Goal: Task Accomplishment & Management: Manage account settings

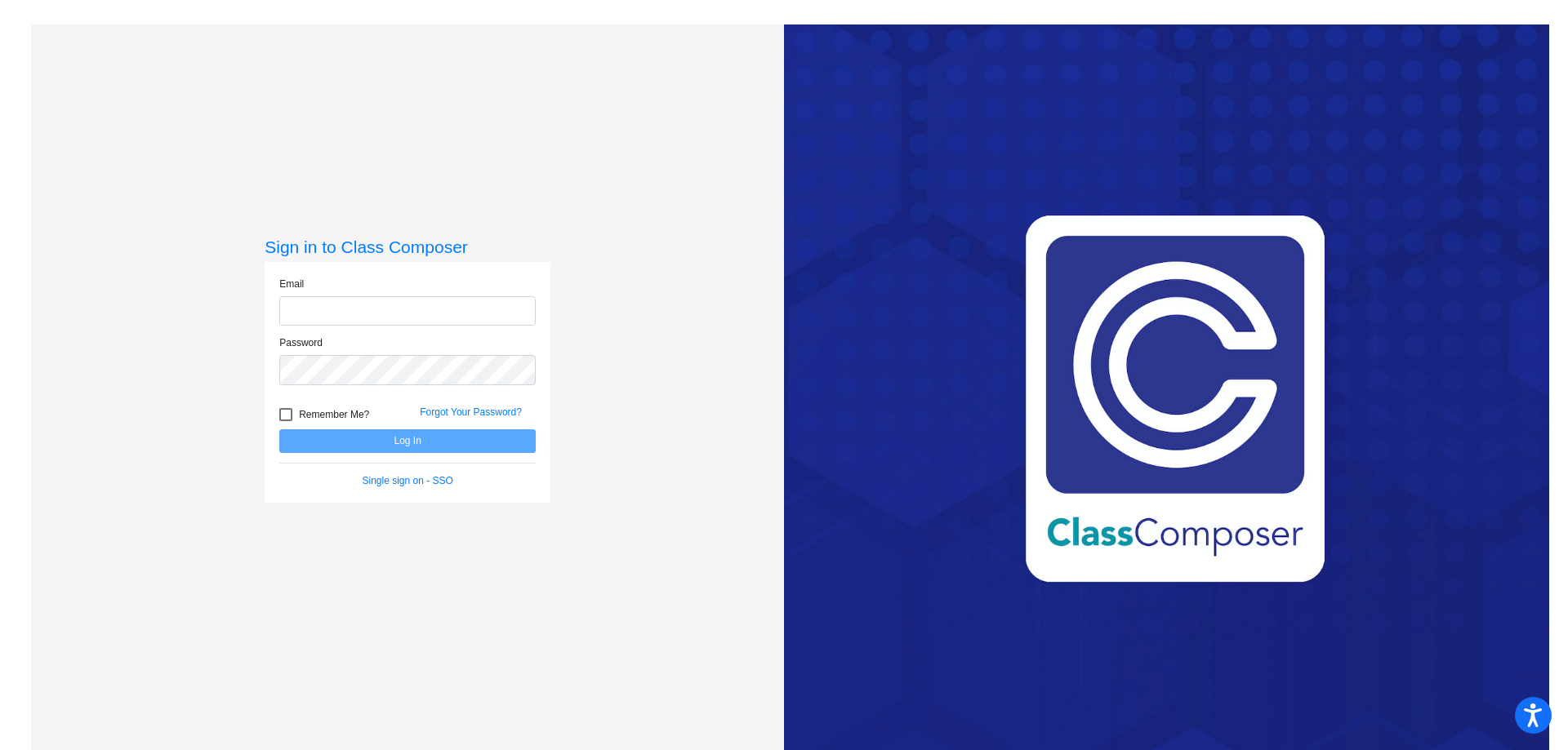
click at [393, 308] on input "email" at bounding box center [408, 311] width 257 height 30
type input "[EMAIL_ADDRESS][DOMAIN_NAME]"
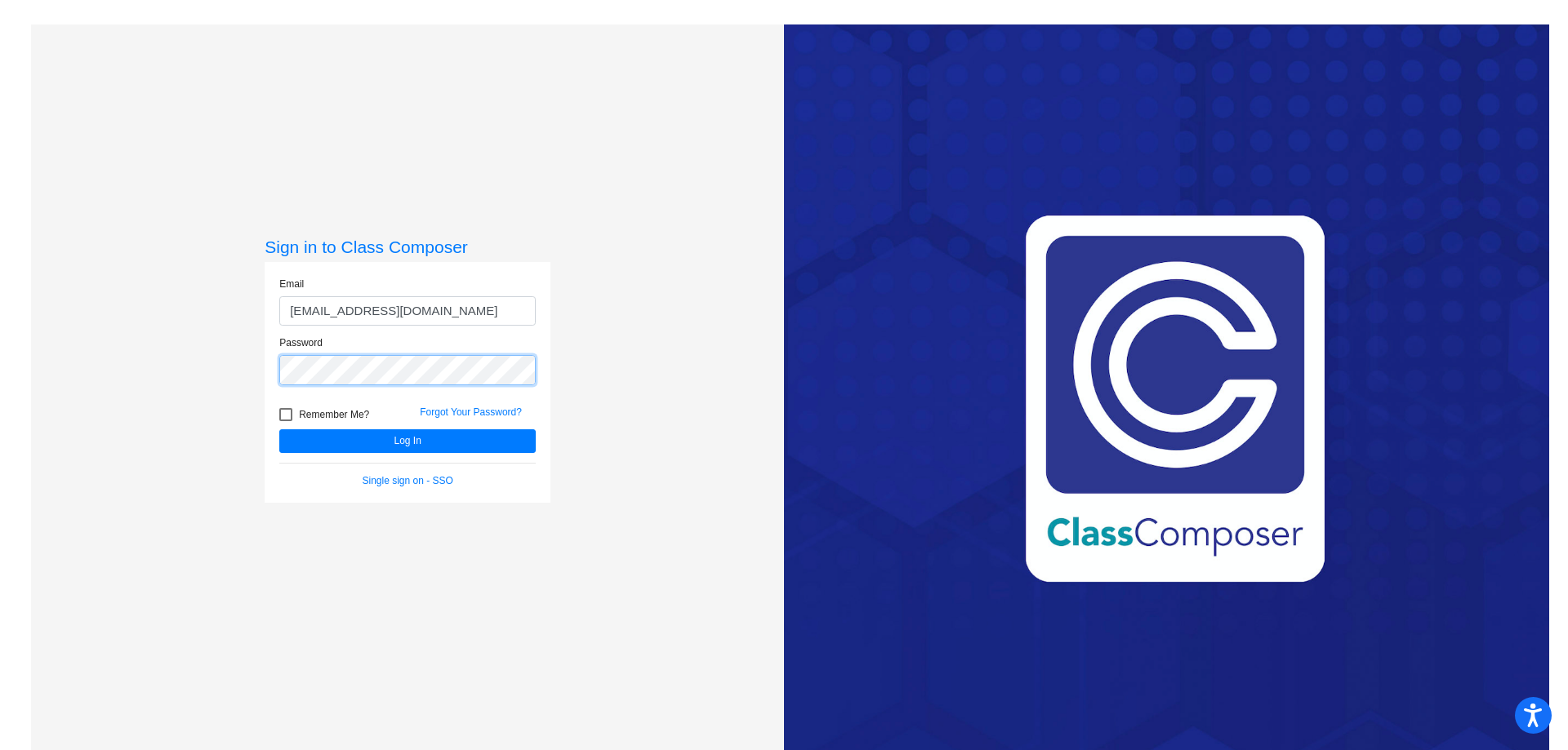
click at [279, 429] on button "Log In" at bounding box center [408, 441] width 257 height 24
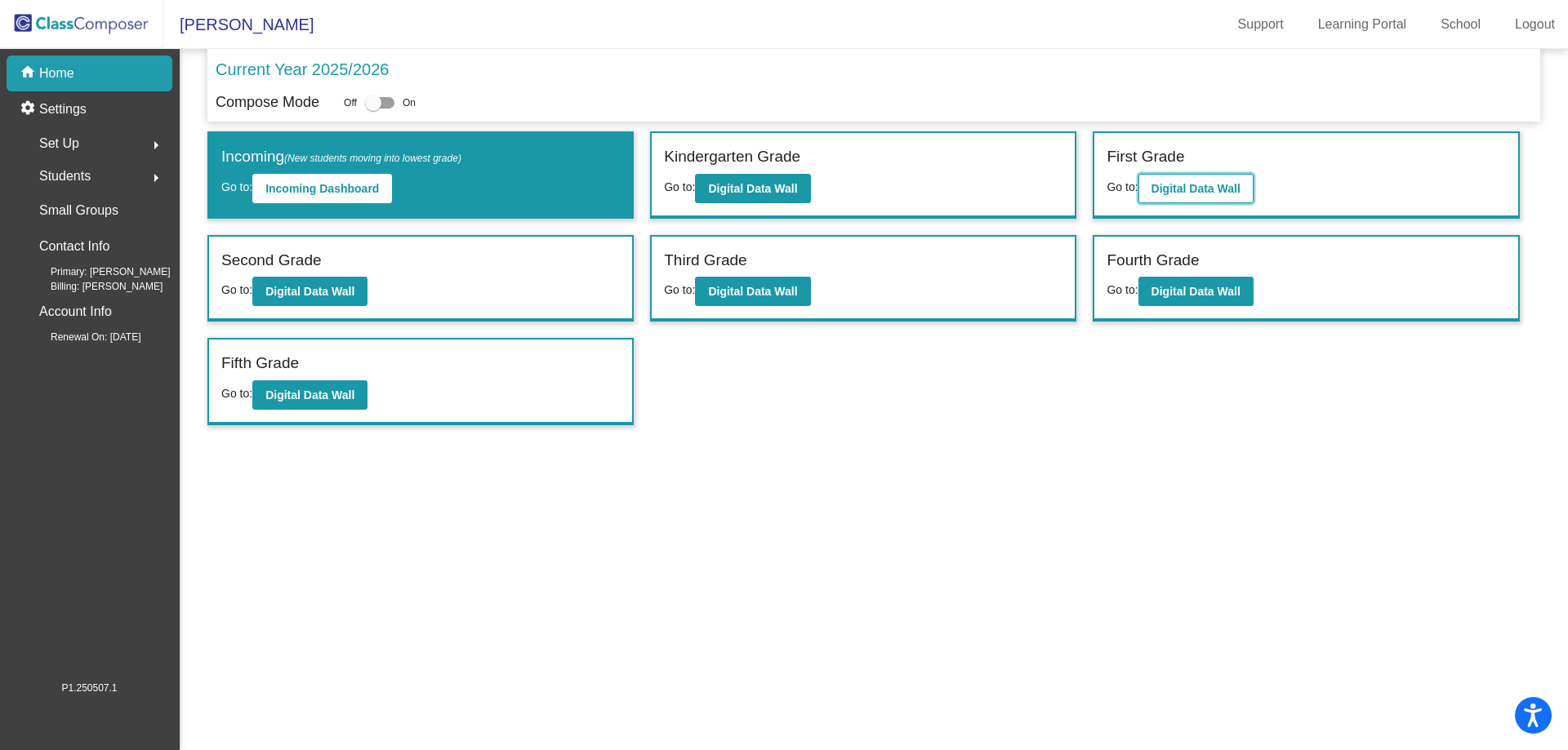
click at [1200, 190] on b "Digital Data Wall" at bounding box center [1196, 188] width 89 height 13
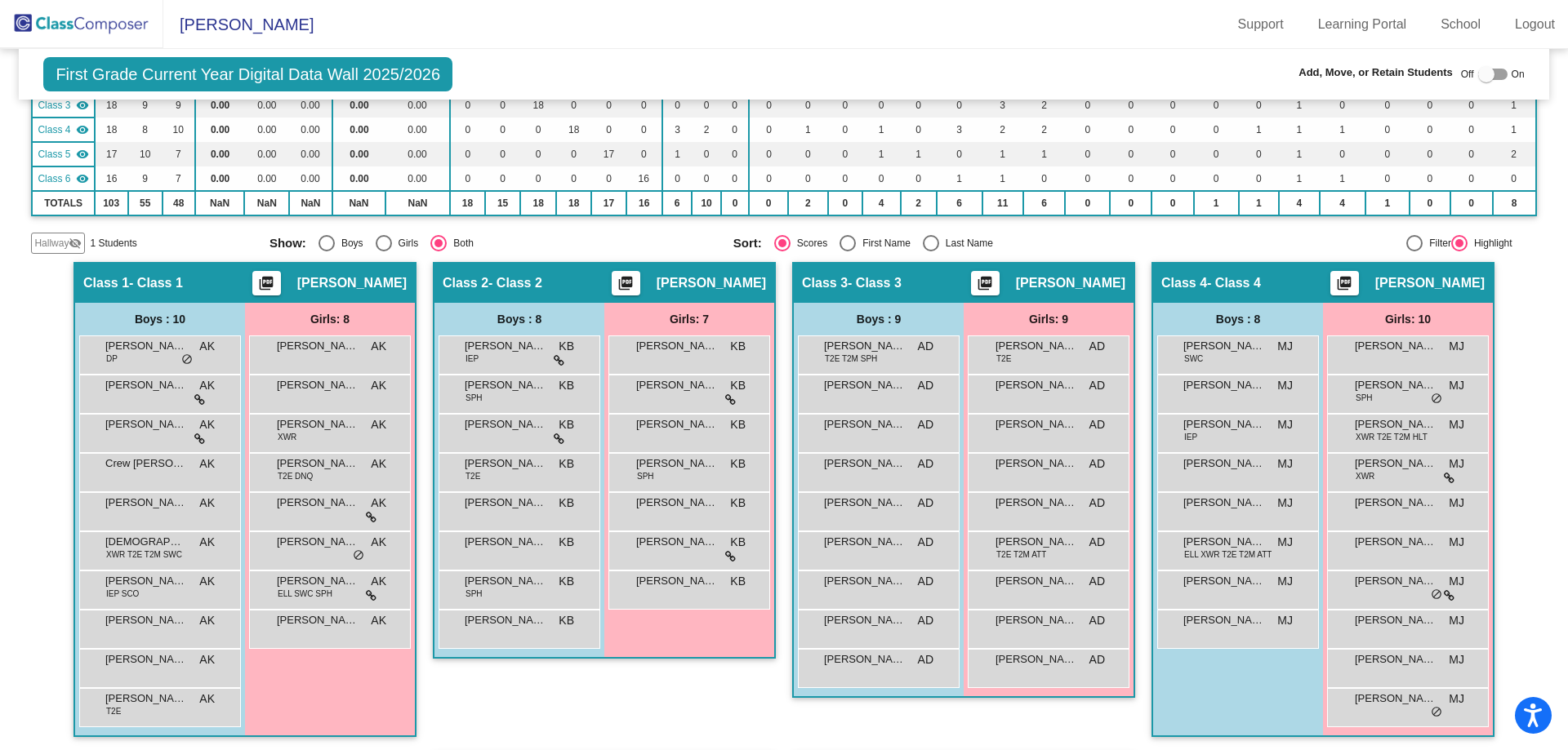
scroll to position [245, 0]
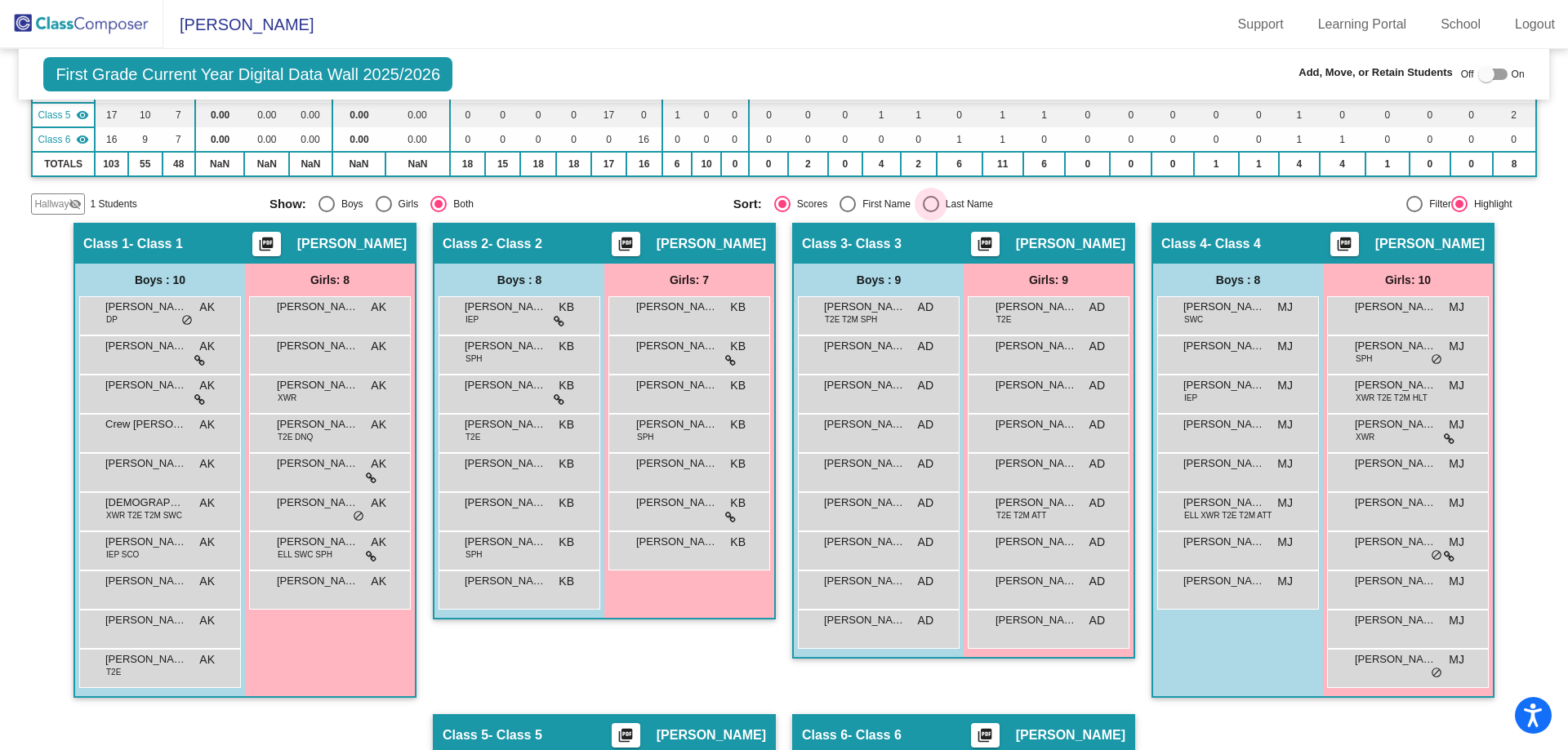
click at [923, 206] on div "Select an option" at bounding box center [931, 203] width 16 height 16
click at [930, 213] on input "Last Name" at bounding box center [930, 213] width 1 height 1
radio input "true"
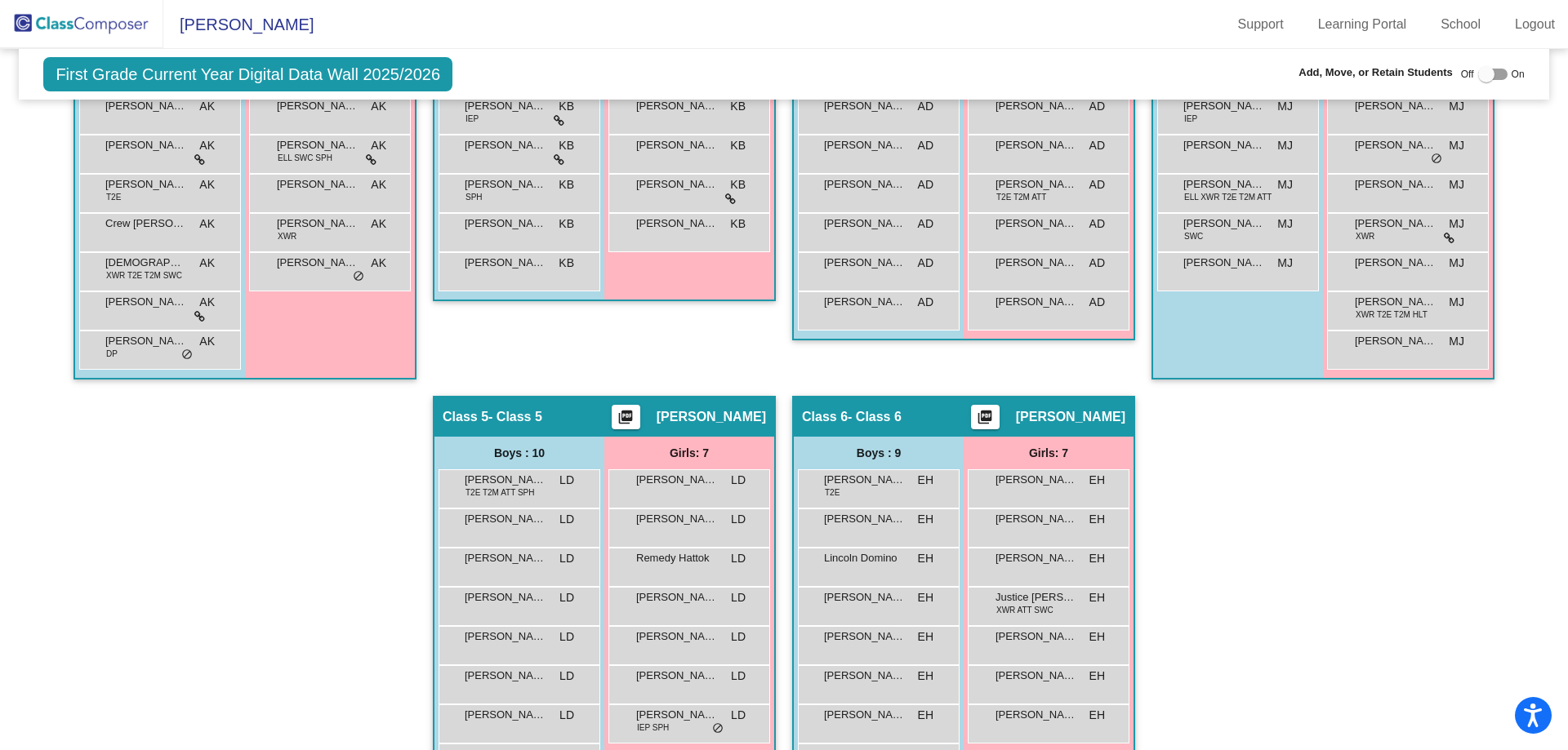
scroll to position [700, 0]
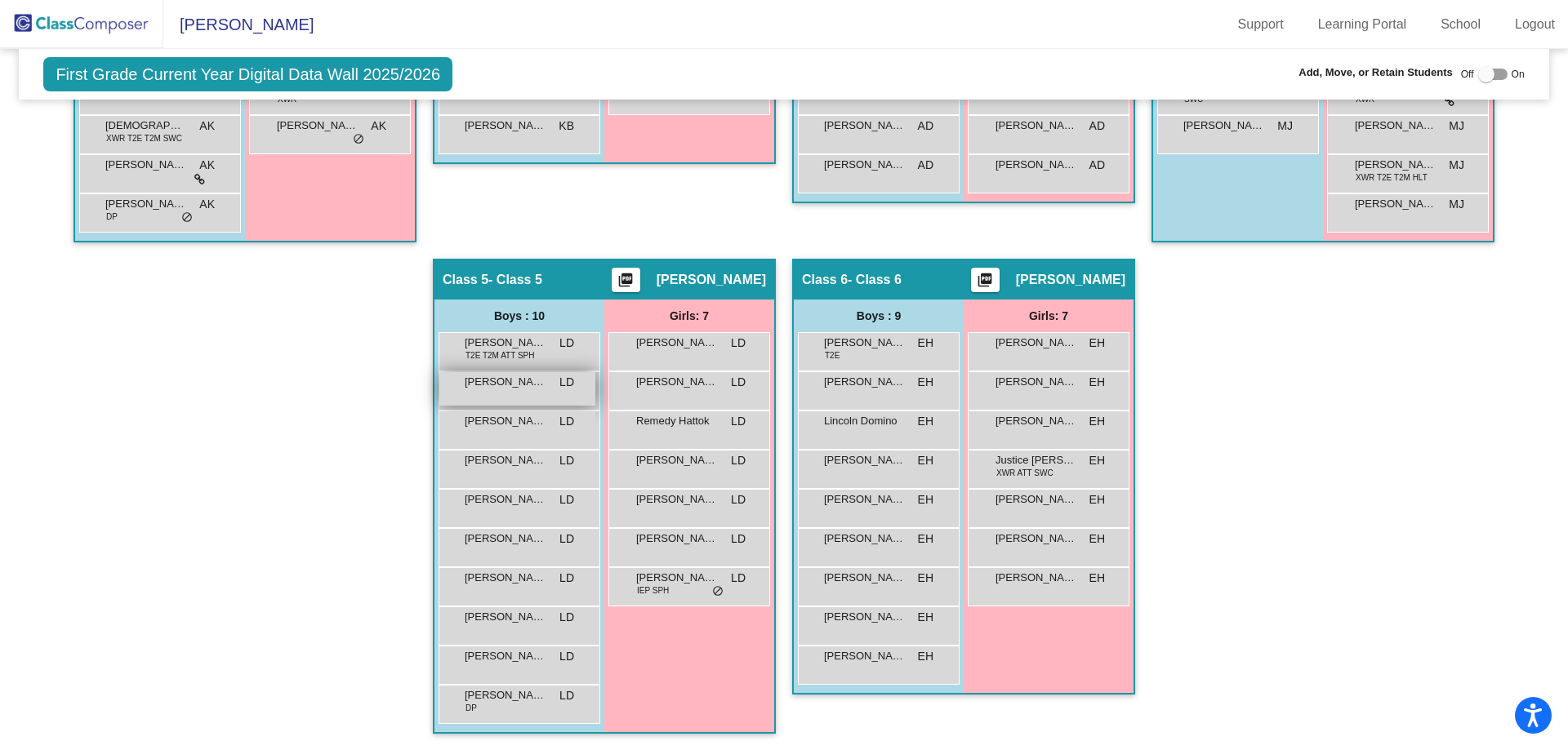
click at [500, 392] on div "[PERSON_NAME] [PERSON_NAME] lock do_not_disturb_alt" at bounding box center [517, 389] width 156 height 34
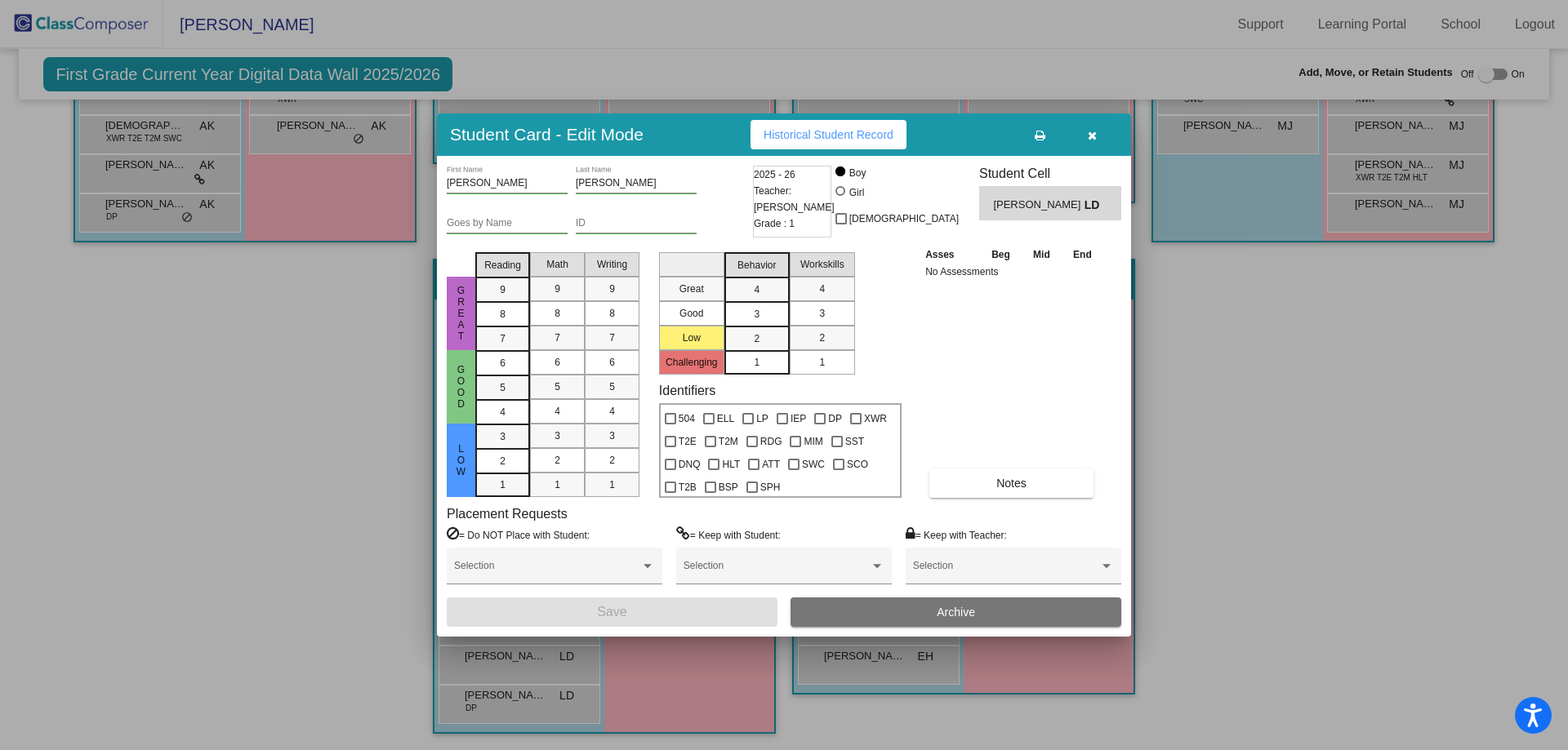
click at [846, 192] on div at bounding box center [841, 192] width 10 height 10
click at [842, 199] on input "Girl" at bounding box center [841, 199] width 1 height 1
radio input "true"
click at [686, 610] on button "Save" at bounding box center [612, 612] width 331 height 30
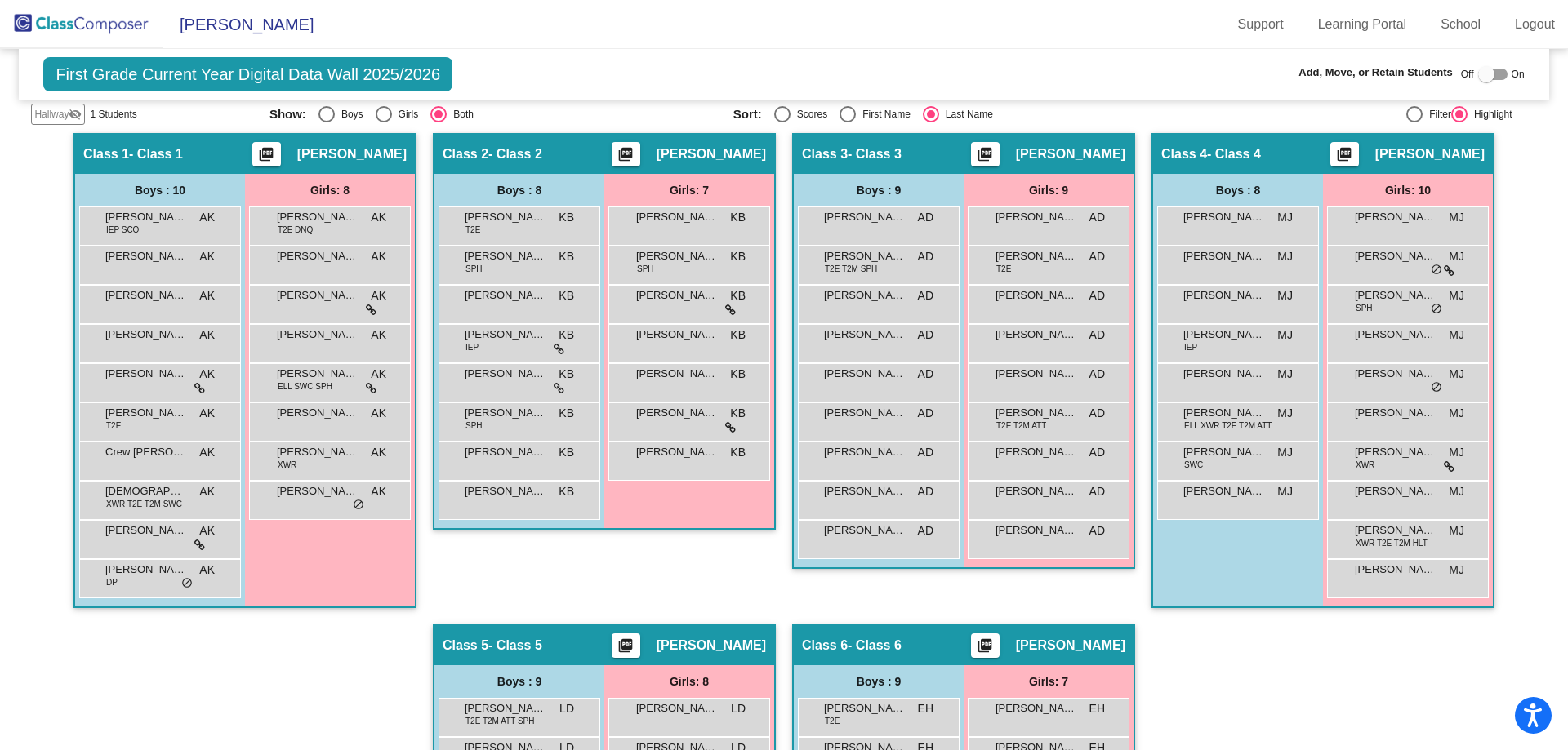
scroll to position [8, 0]
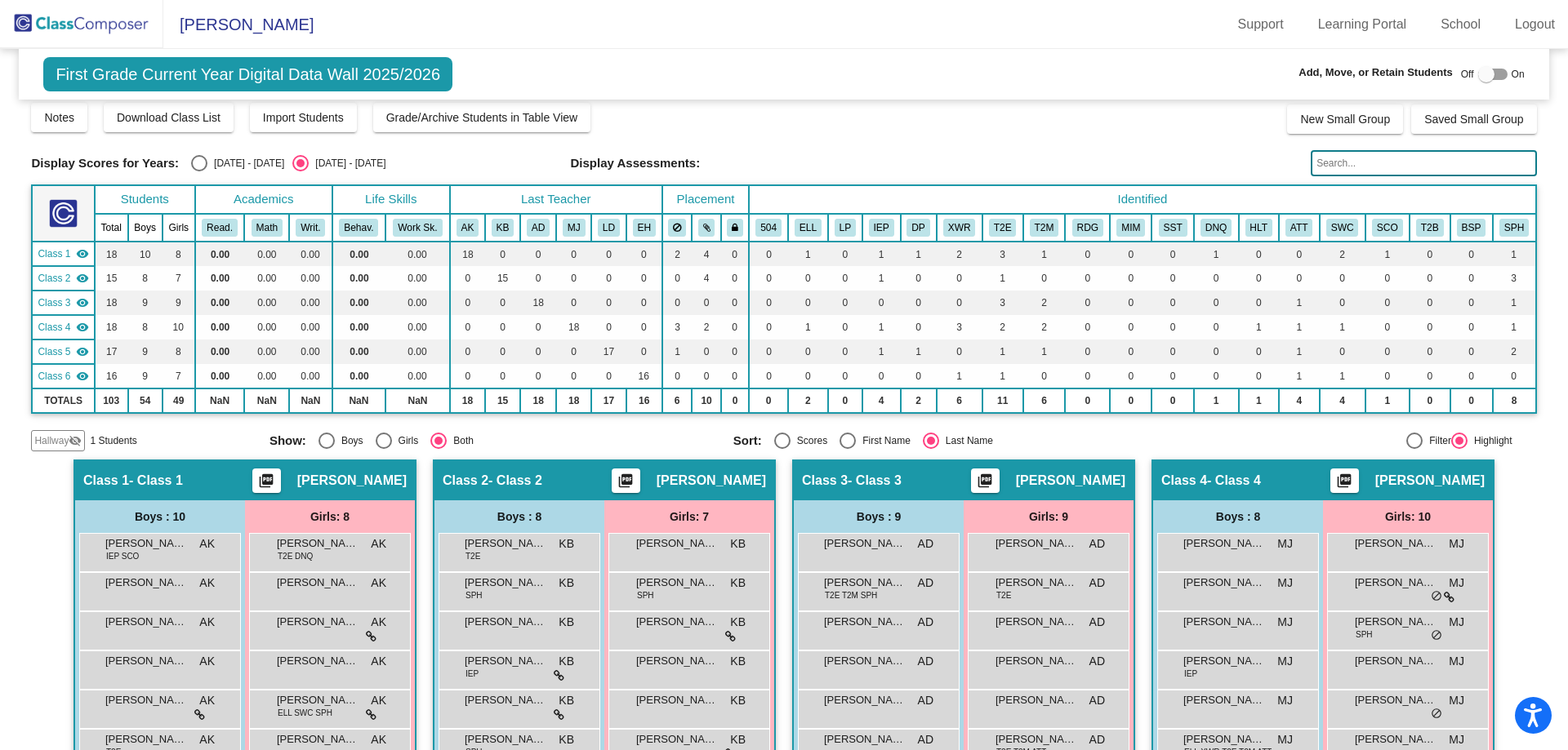
click at [107, 13] on img at bounding box center [82, 24] width 164 height 48
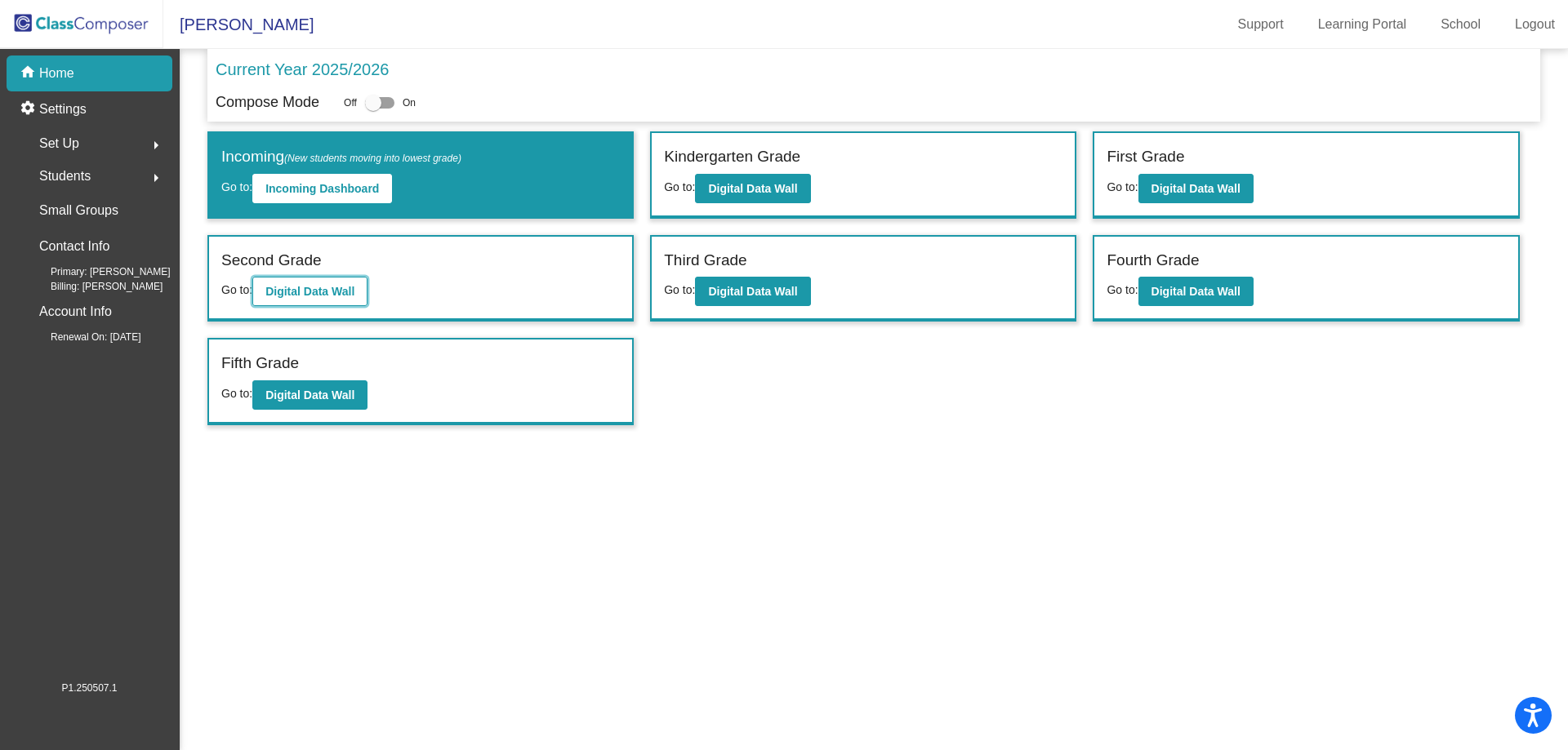
click at [351, 294] on b "Digital Data Wall" at bounding box center [310, 291] width 89 height 13
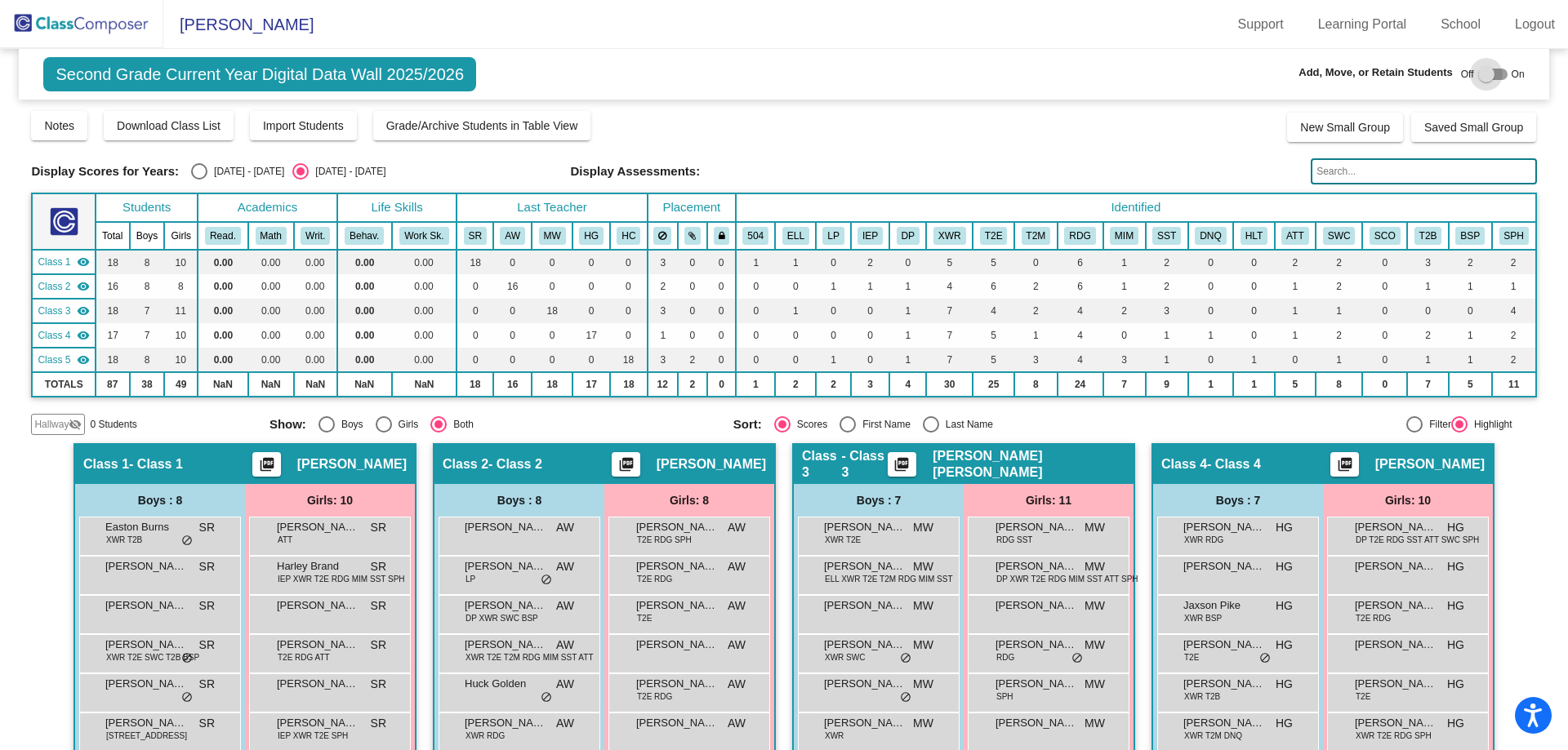
click at [1480, 73] on div at bounding box center [1486, 73] width 16 height 16
checkbox input "true"
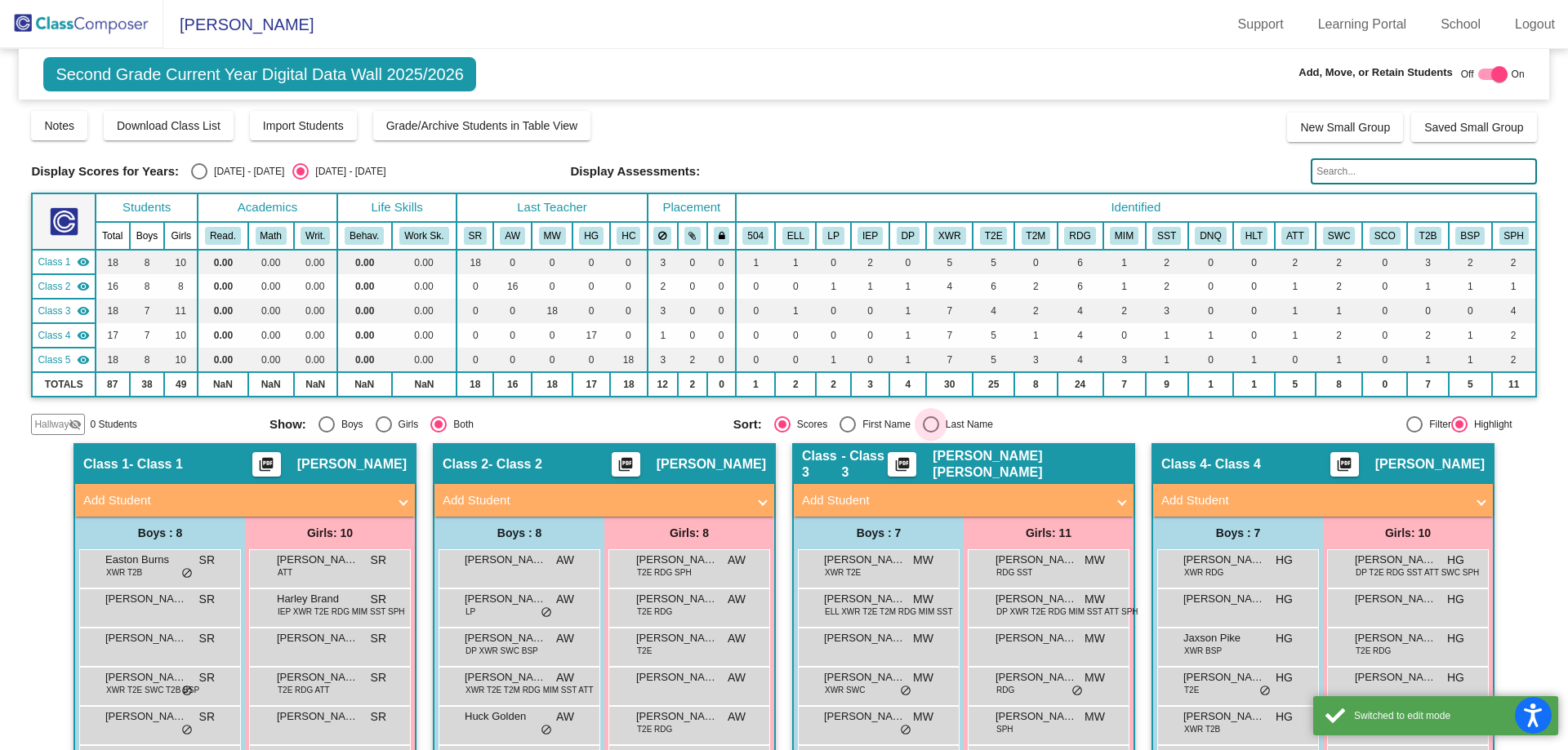
click at [925, 429] on div "Select an option" at bounding box center [931, 424] width 16 height 16
click at [930, 433] on input "Last Name" at bounding box center [930, 433] width 1 height 1
radio input "true"
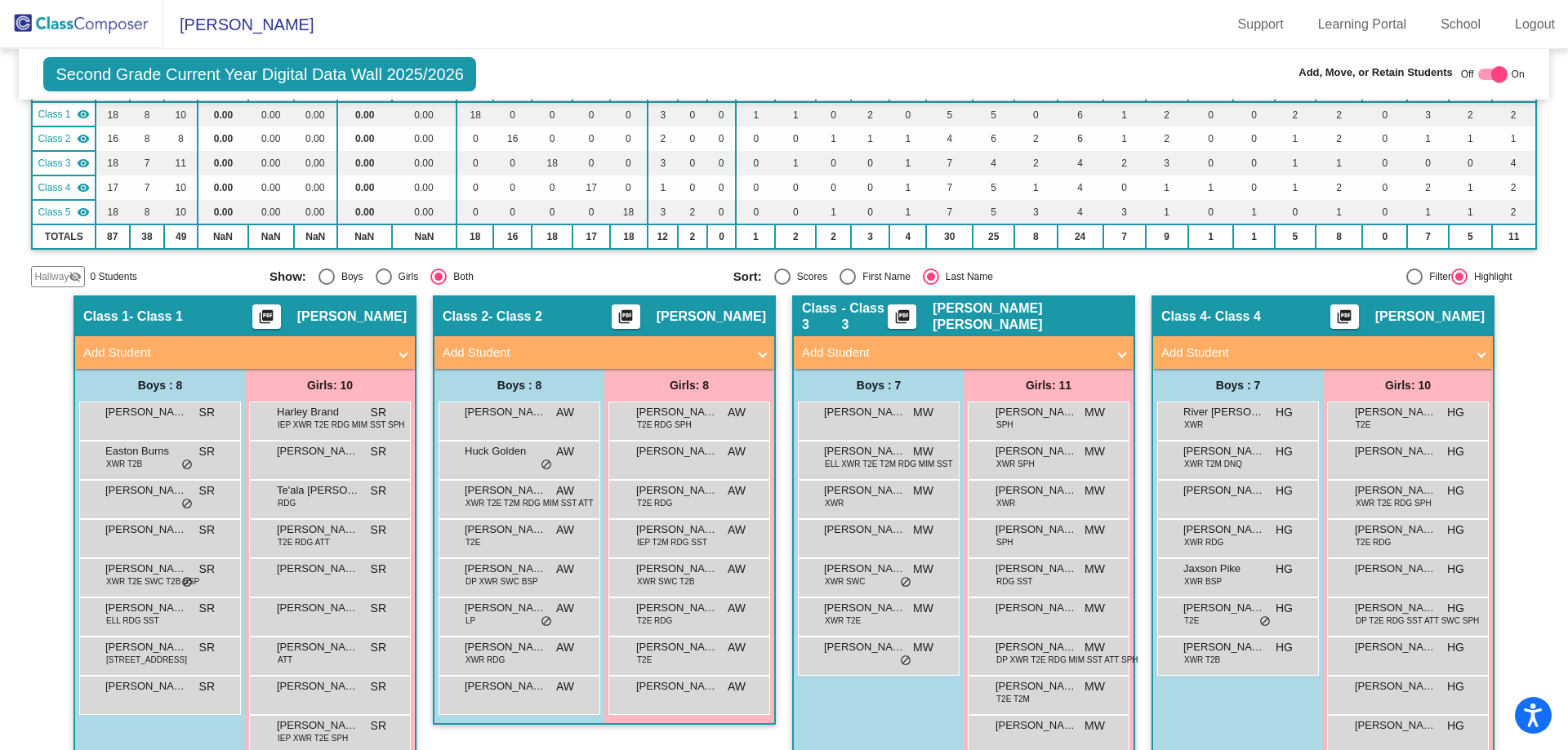
scroll to position [46, 0]
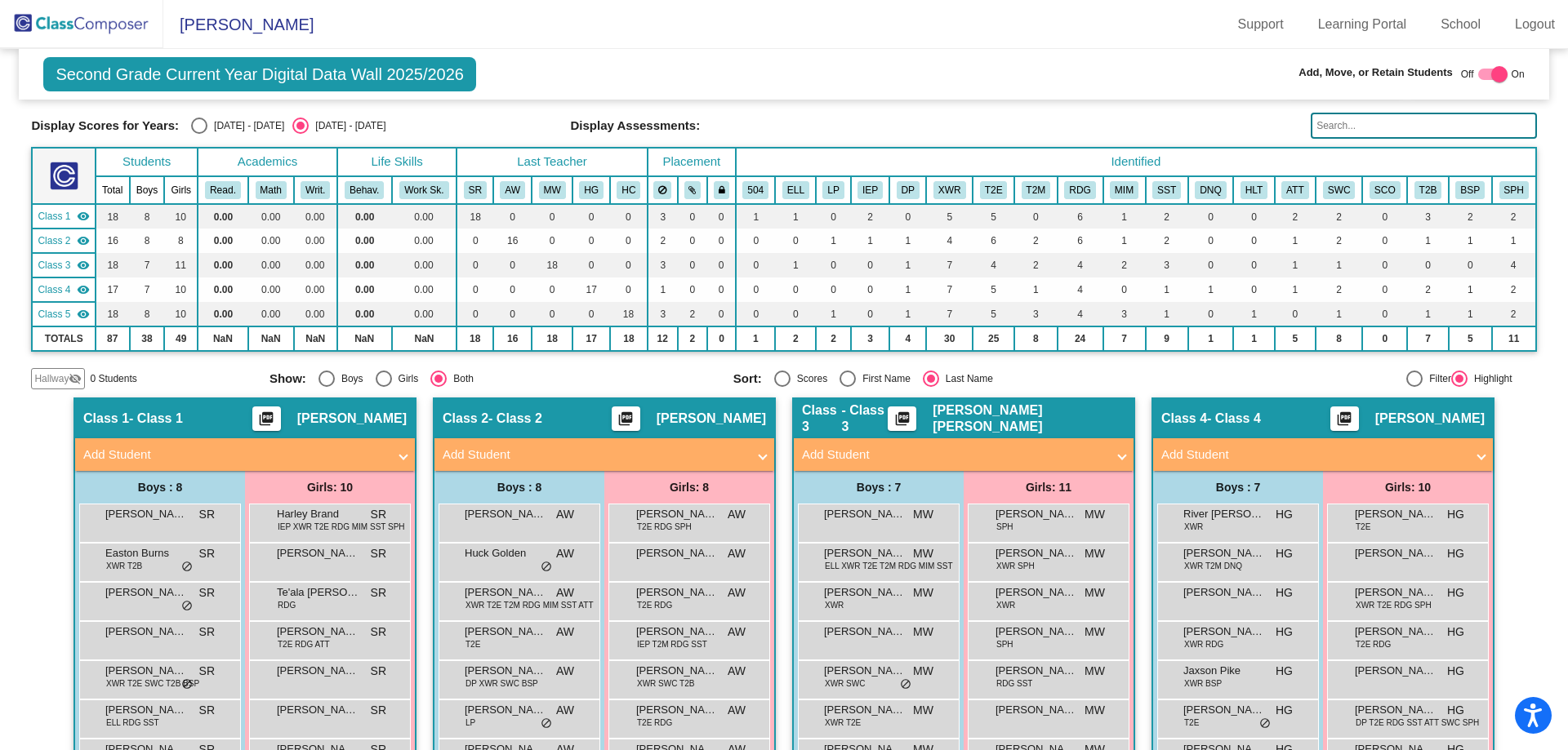
click at [116, 18] on img at bounding box center [82, 24] width 164 height 48
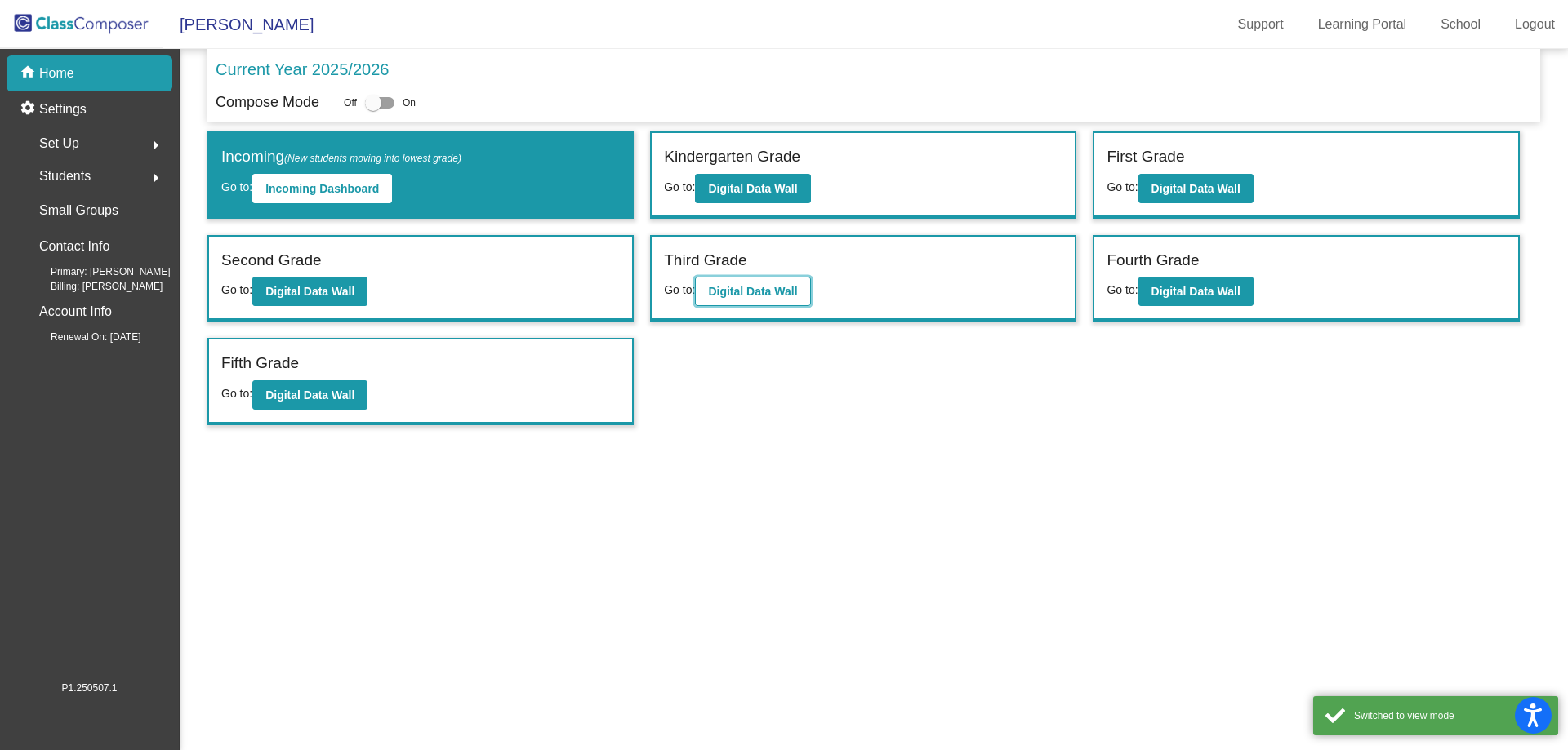
click at [768, 285] on b "Digital Data Wall" at bounding box center [752, 291] width 89 height 13
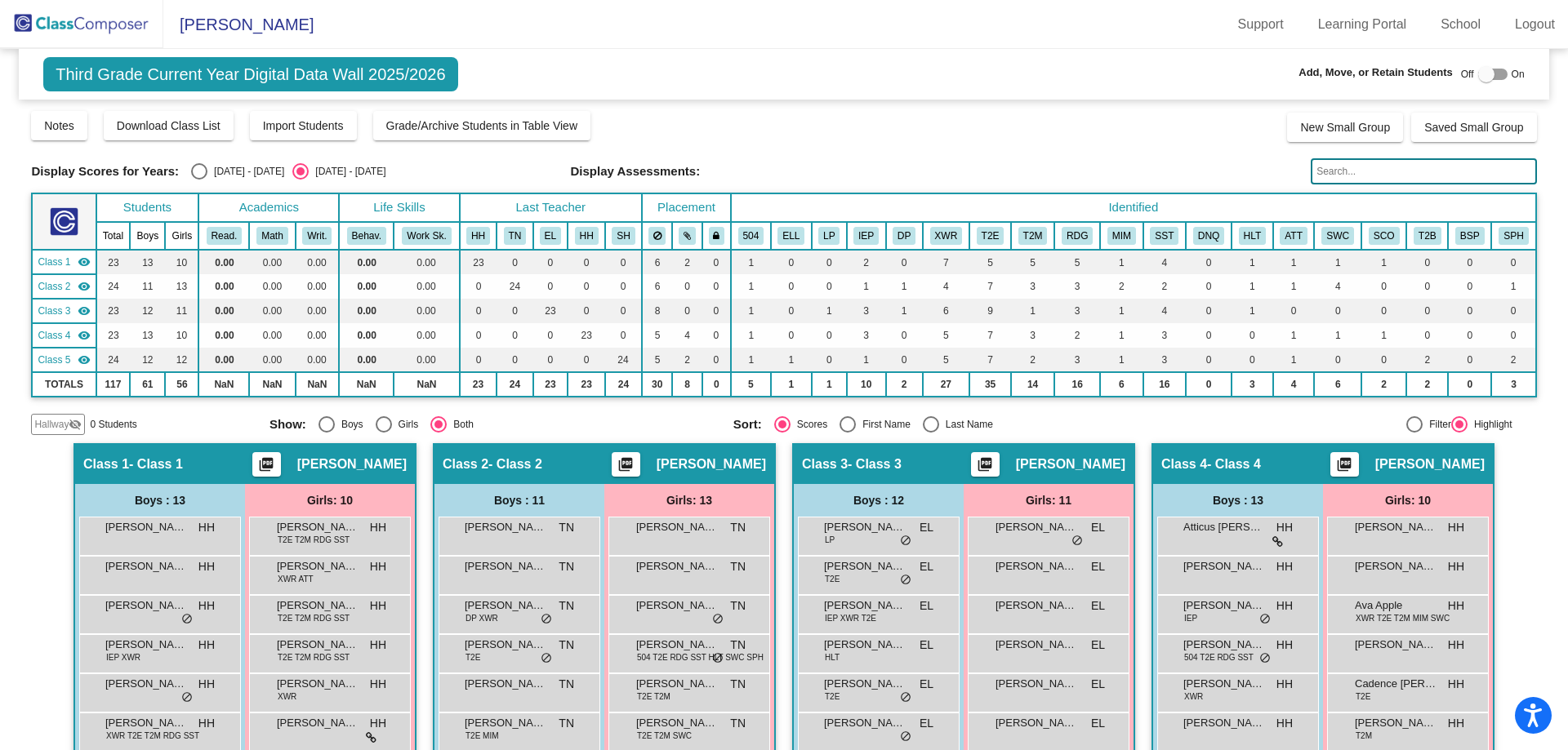
click at [929, 429] on div "Select an option" at bounding box center [931, 424] width 16 height 16
click at [930, 433] on input "Last Name" at bounding box center [930, 433] width 1 height 1
radio input "true"
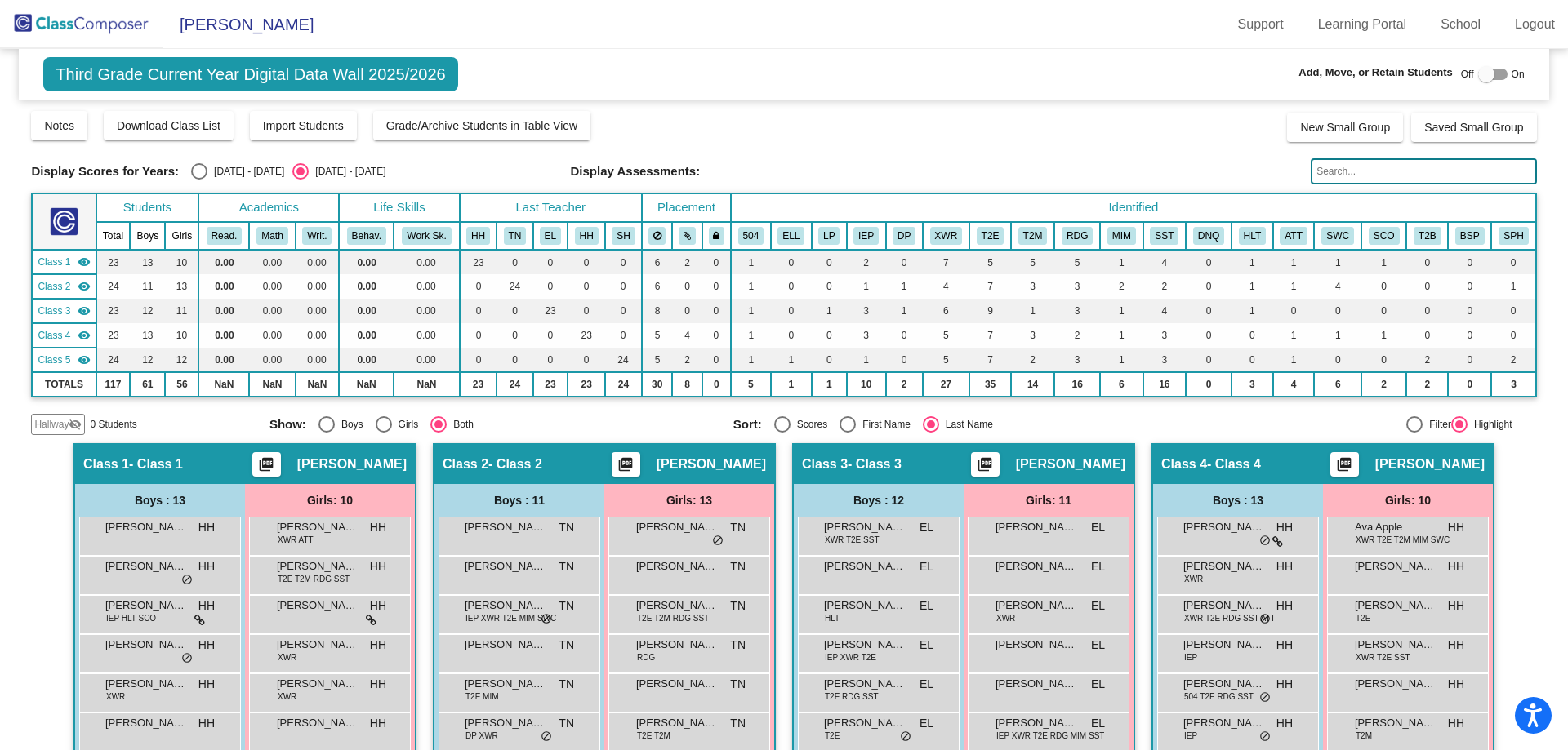
click at [1479, 68] on div at bounding box center [1486, 73] width 16 height 16
checkbox input "true"
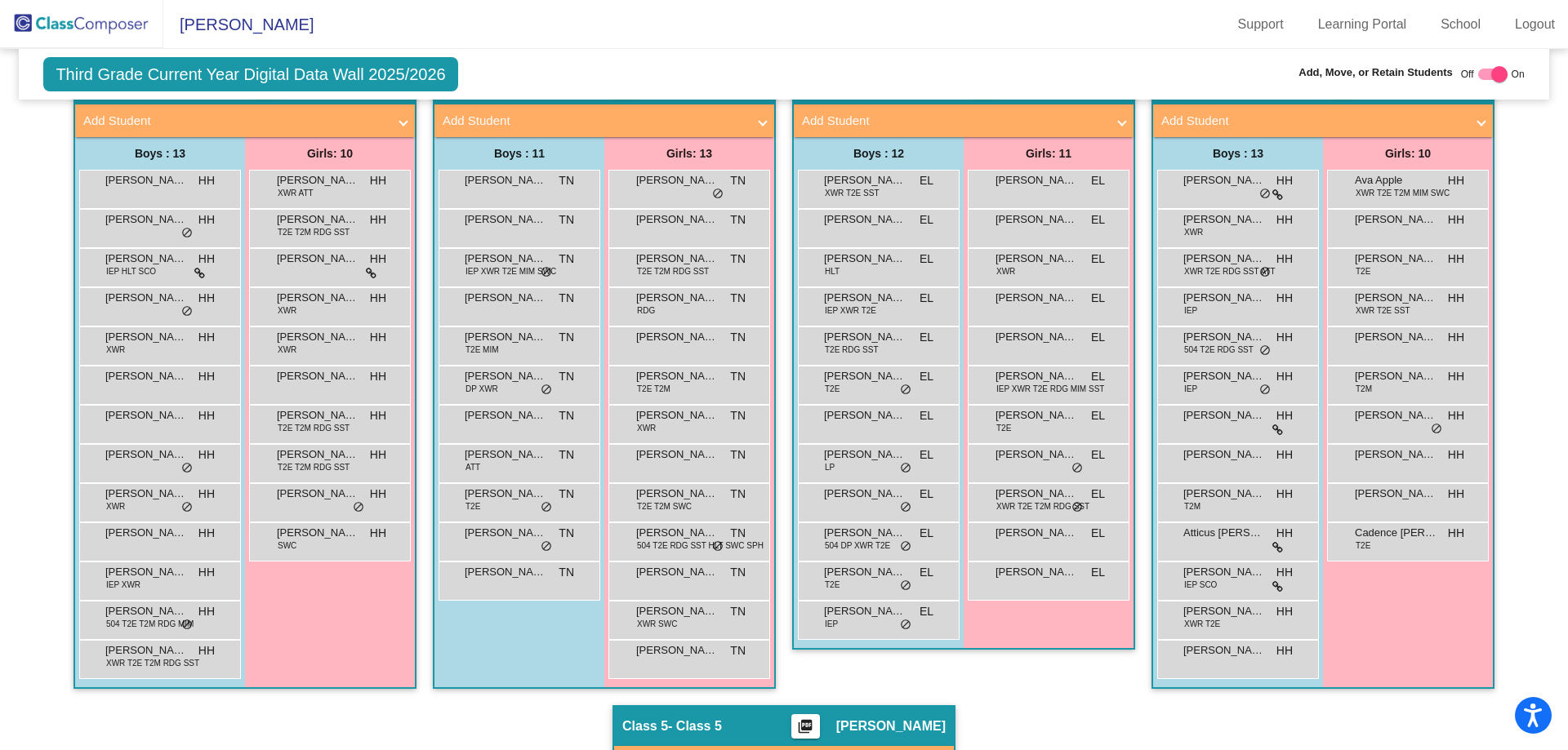
scroll to position [326, 0]
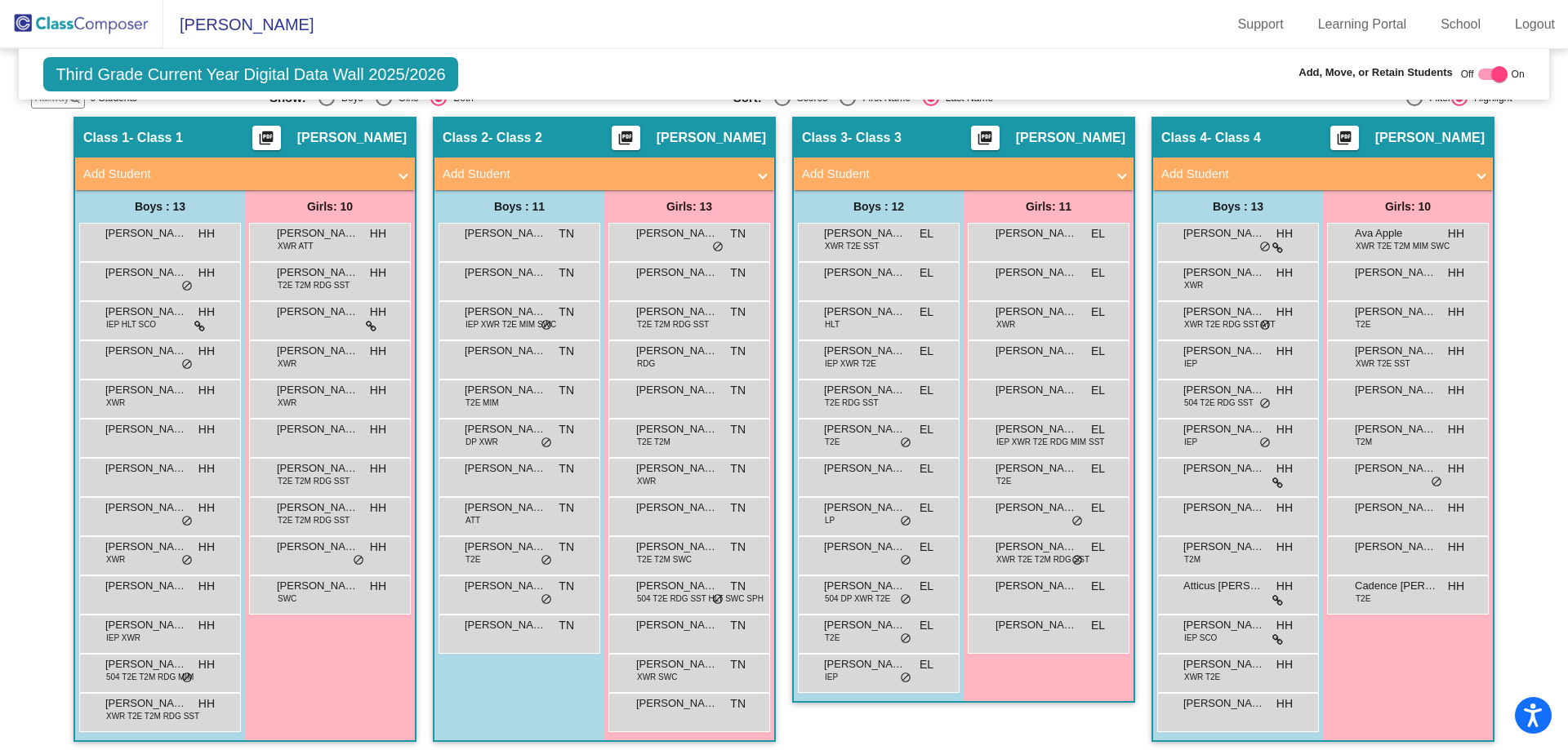
click at [121, 23] on img at bounding box center [82, 24] width 164 height 48
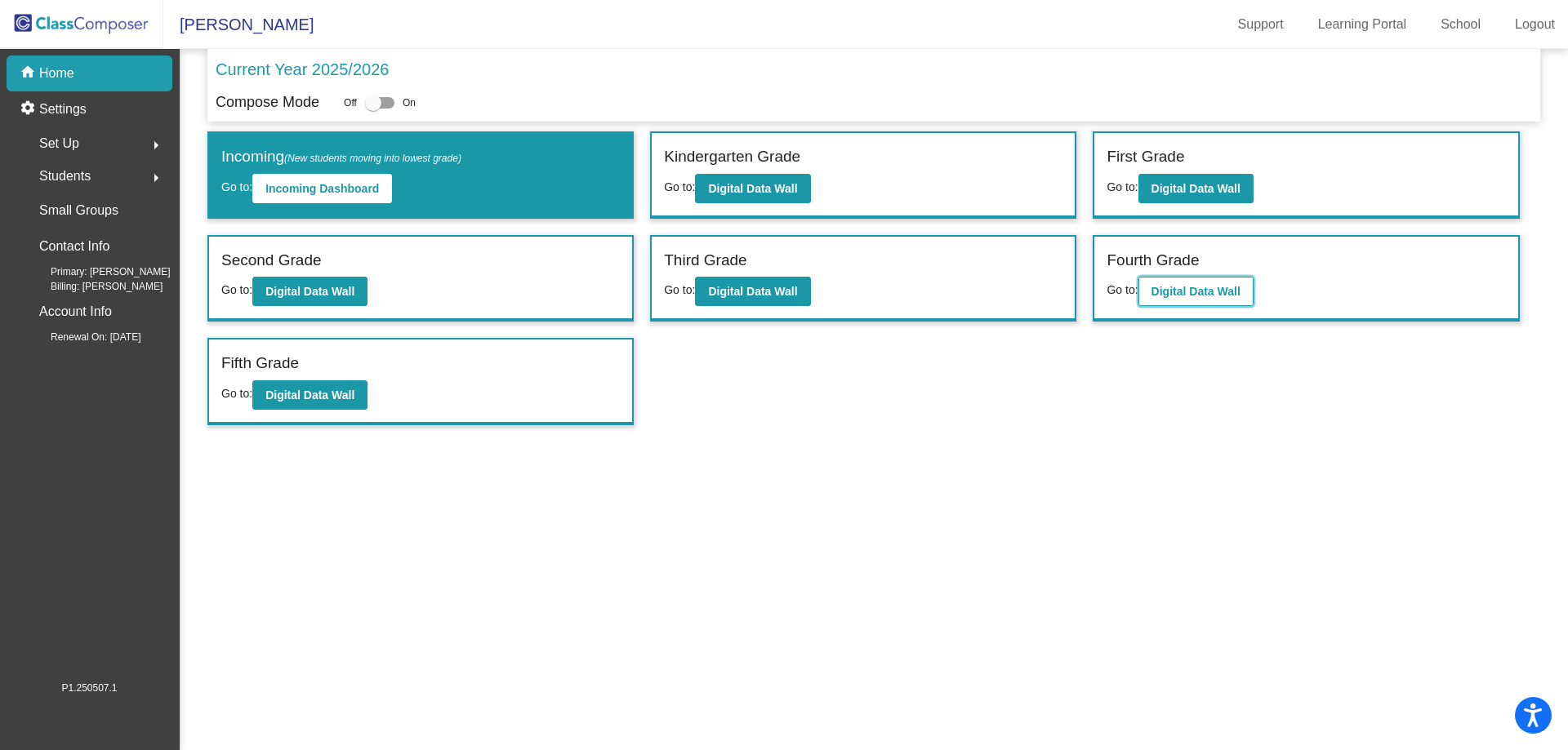
click at [1213, 292] on b "Digital Data Wall" at bounding box center [1196, 291] width 89 height 13
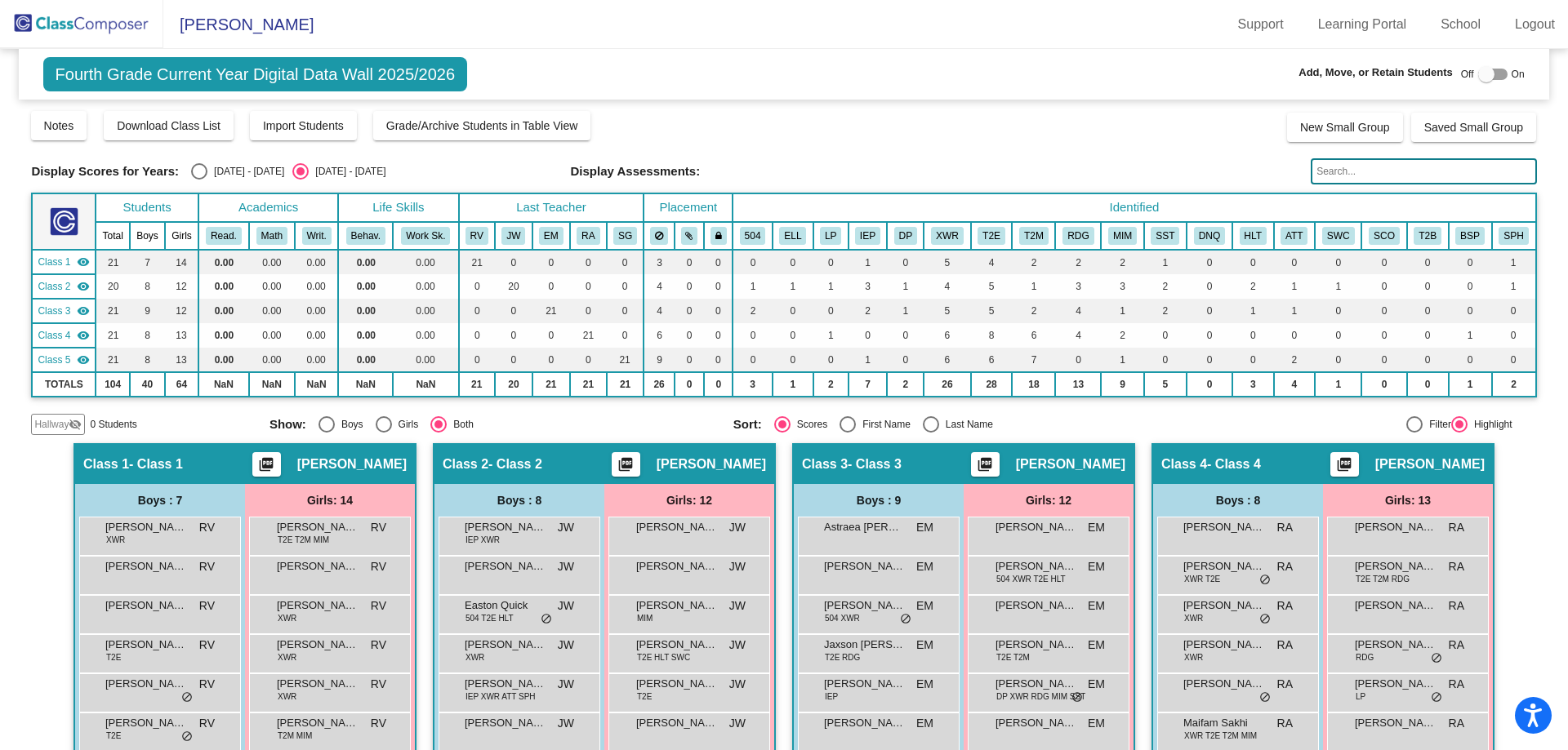
click at [1479, 78] on div at bounding box center [1486, 73] width 16 height 16
checkbox input "true"
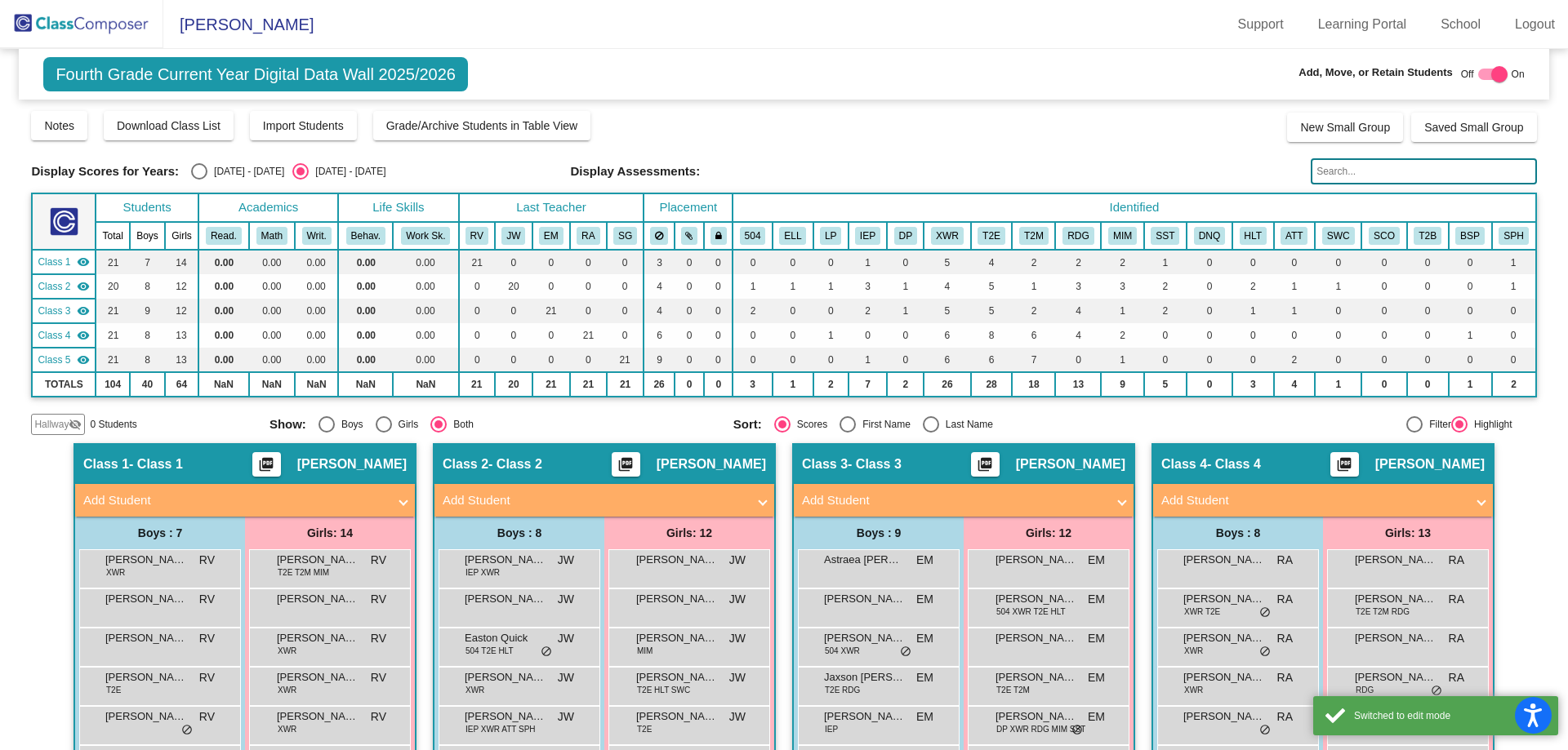
click at [925, 424] on div "Select an option" at bounding box center [931, 424] width 16 height 16
click at [930, 433] on input "Last Name" at bounding box center [930, 433] width 1 height 1
radio input "true"
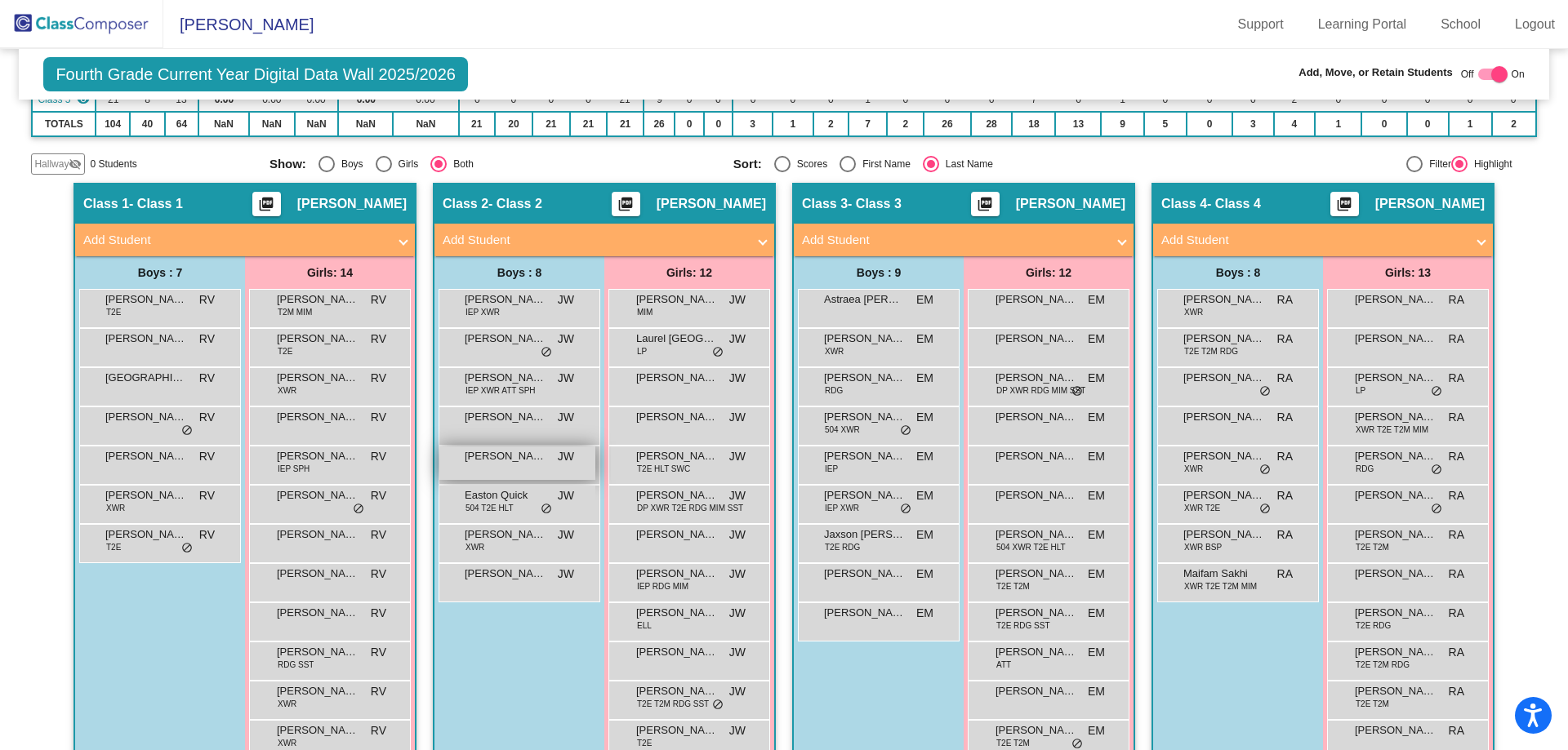
scroll to position [245, 0]
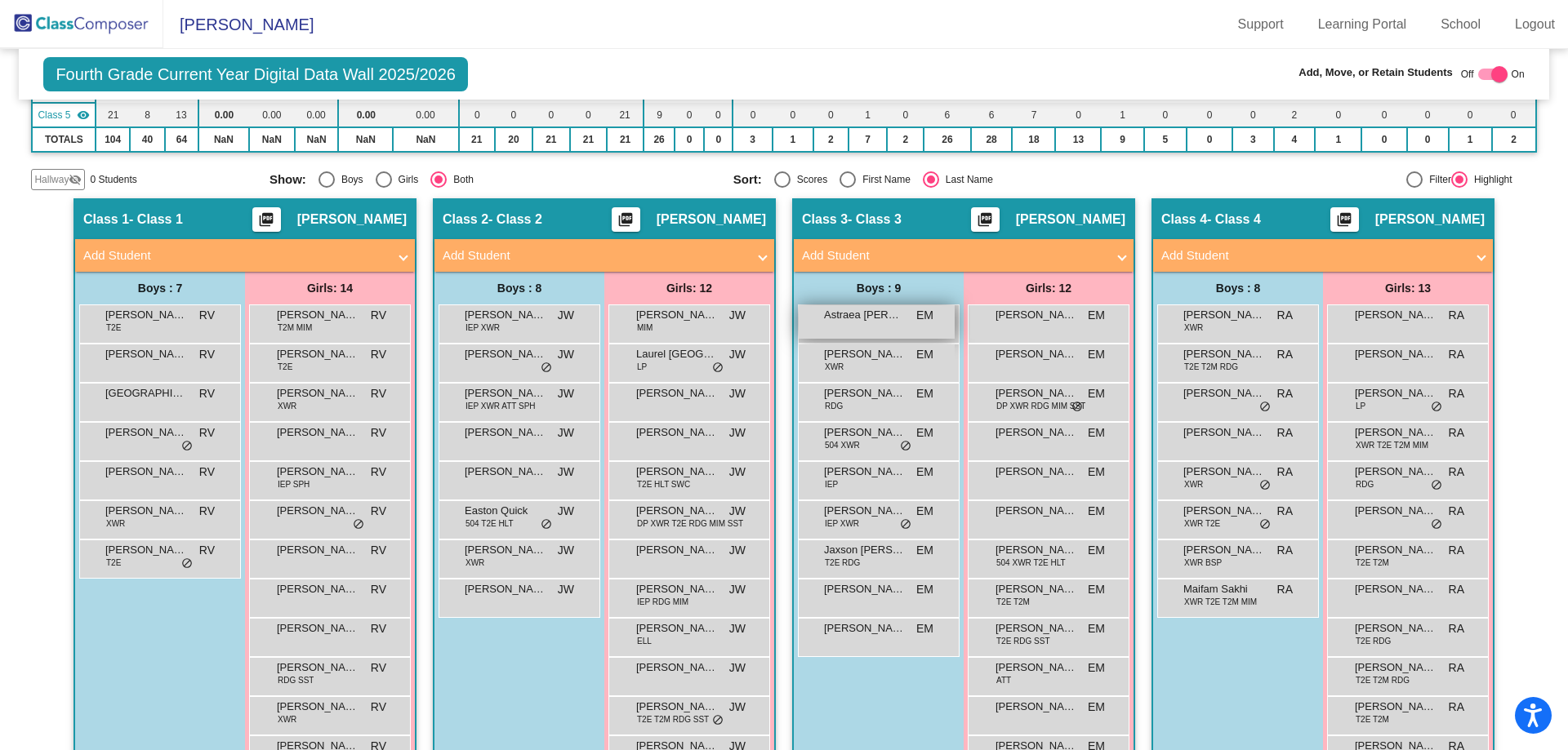
click at [900, 321] on span "Astraea [PERSON_NAME]" at bounding box center [864, 315] width 82 height 16
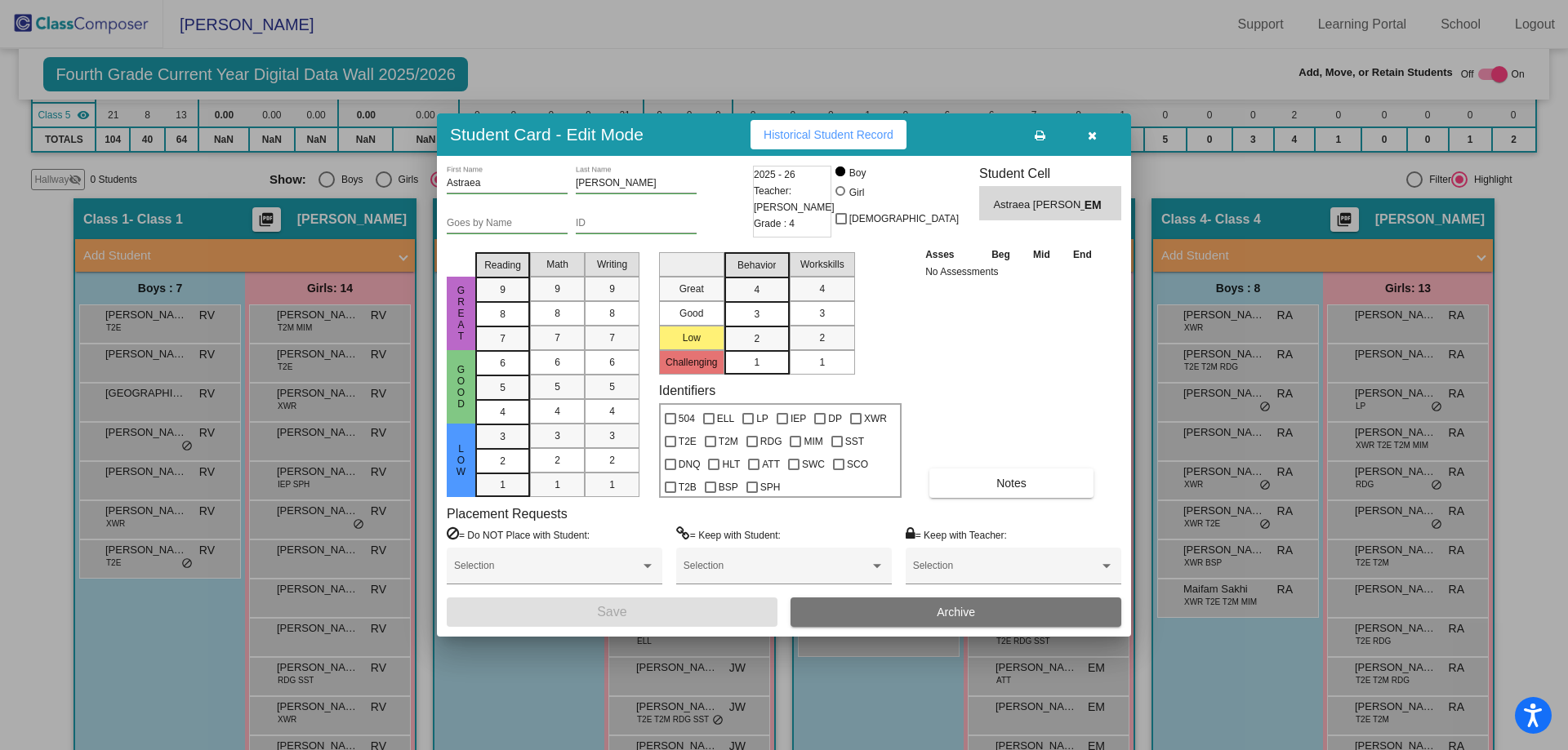
click at [846, 188] on div at bounding box center [841, 192] width 10 height 10
click at [842, 199] on input "Girl" at bounding box center [841, 199] width 1 height 1
radio input "true"
click at [656, 608] on button "Save" at bounding box center [612, 612] width 331 height 30
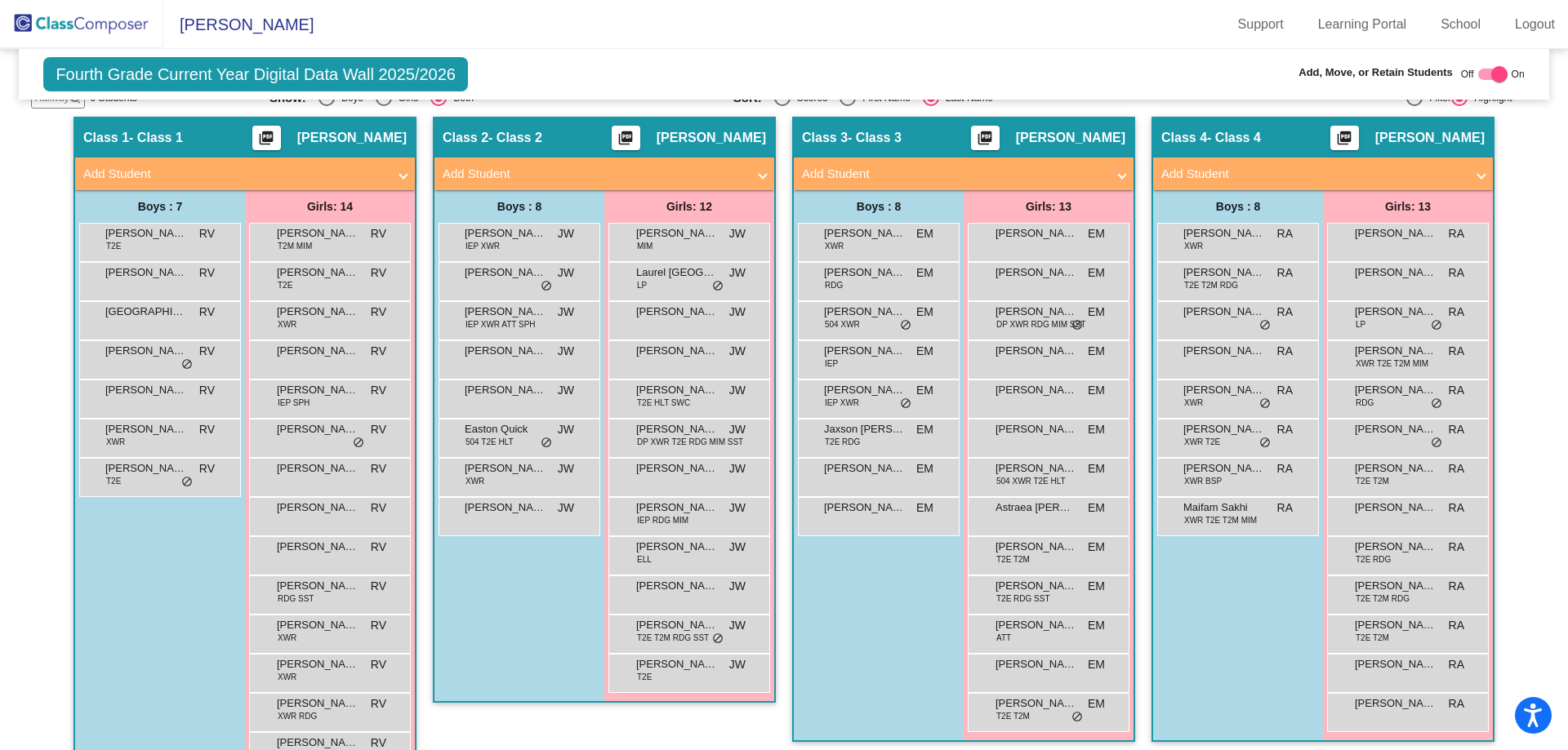
scroll to position [408, 0]
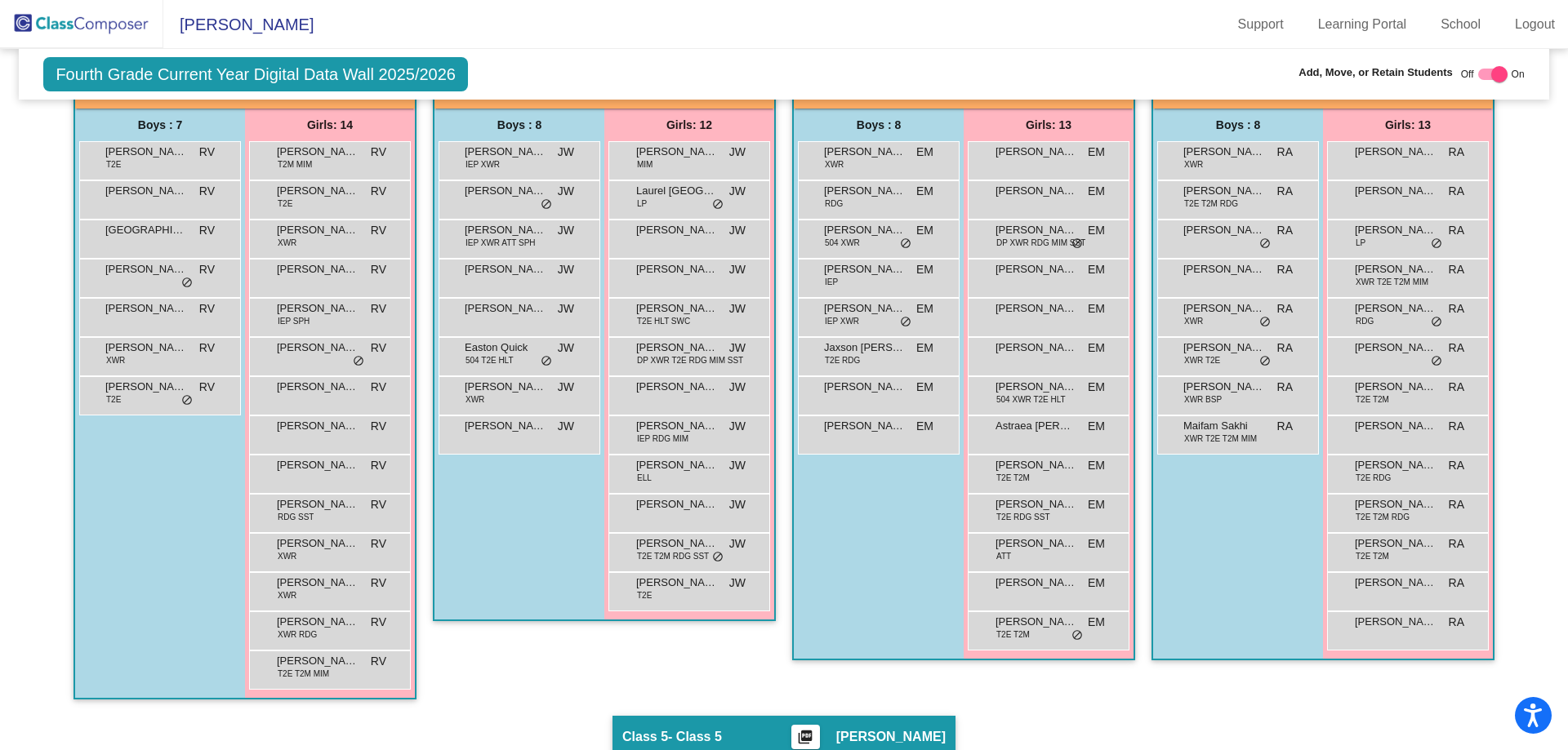
click at [133, 28] on img at bounding box center [82, 24] width 164 height 48
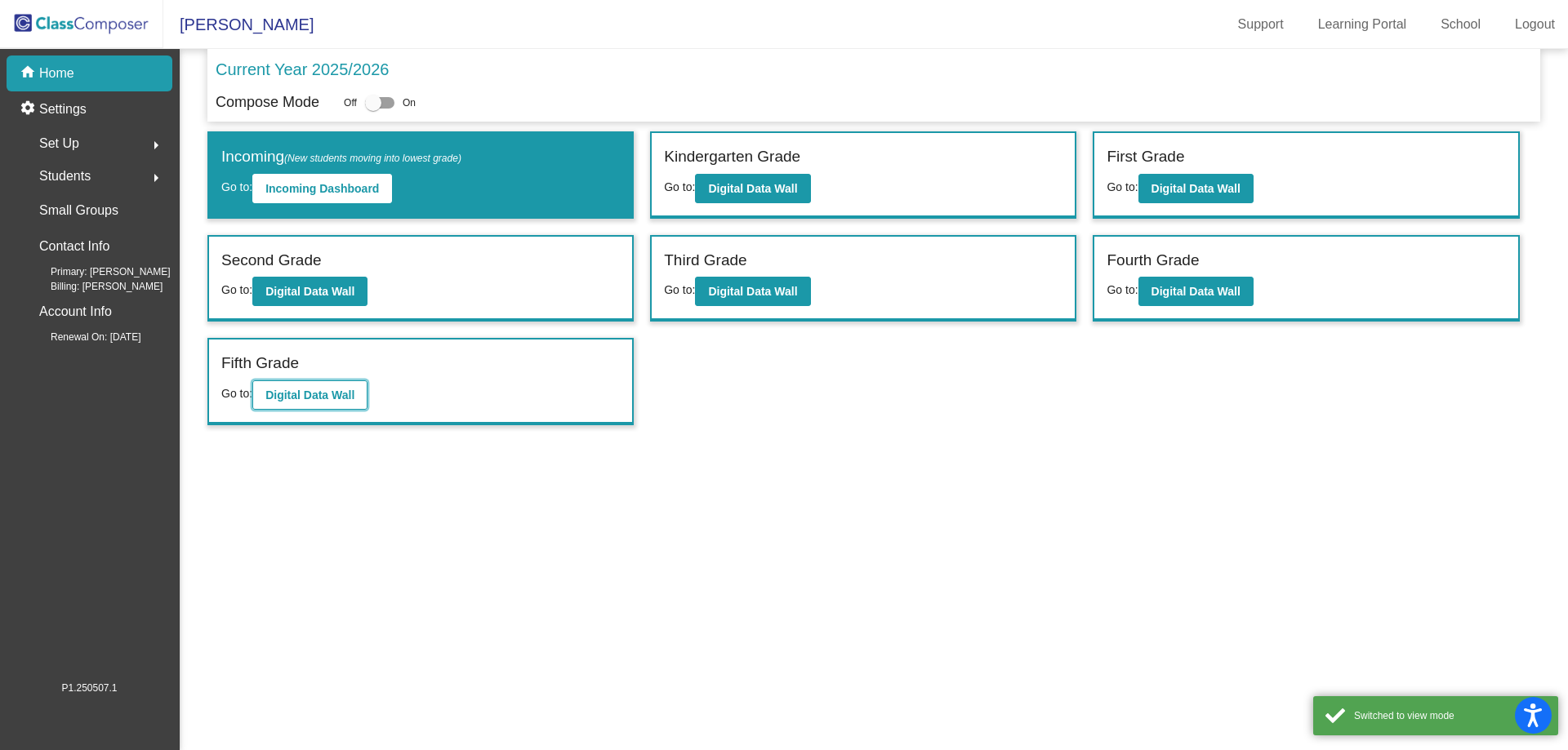
click at [291, 394] on b "Digital Data Wall" at bounding box center [310, 395] width 89 height 13
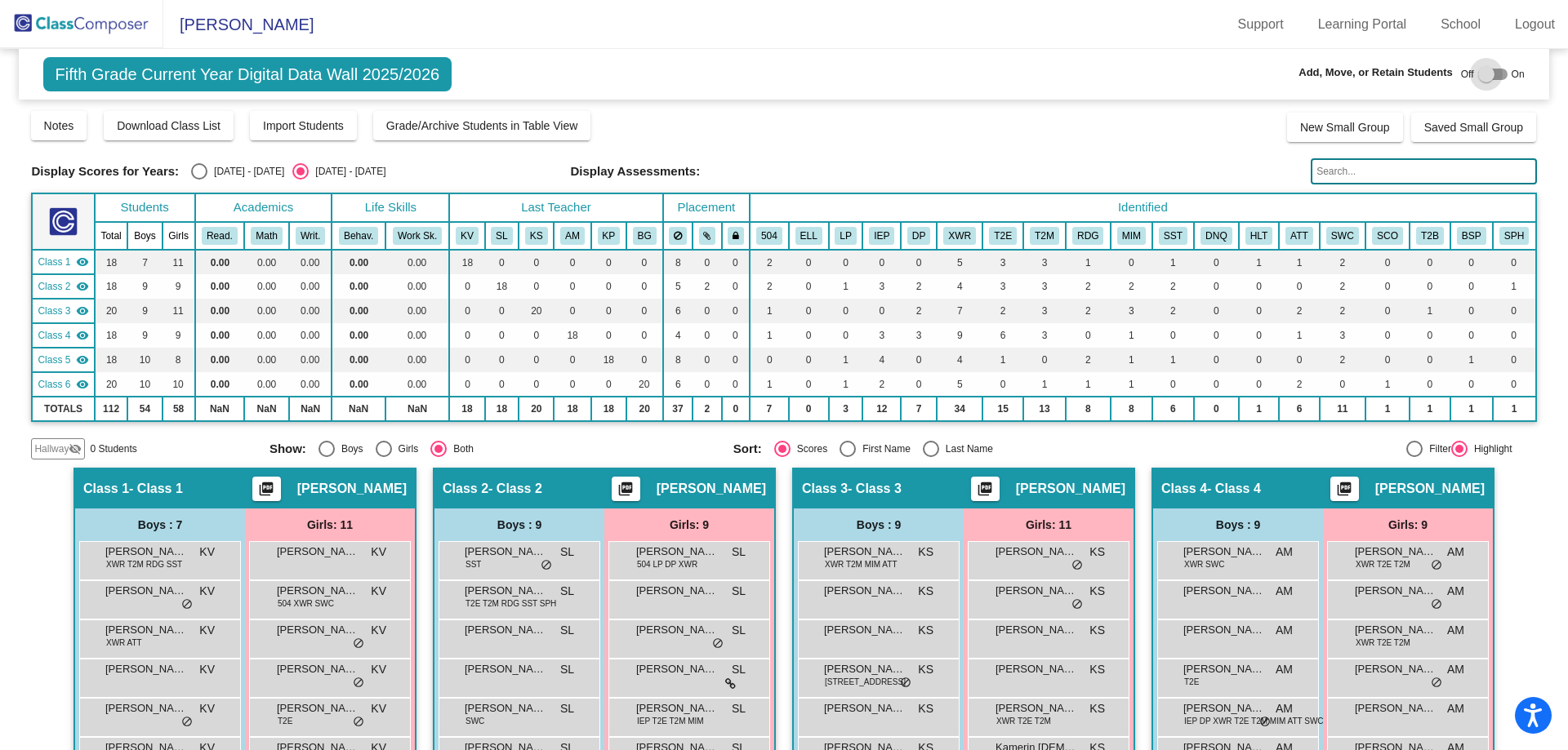
click at [1479, 78] on div at bounding box center [1486, 73] width 16 height 16
checkbox input "true"
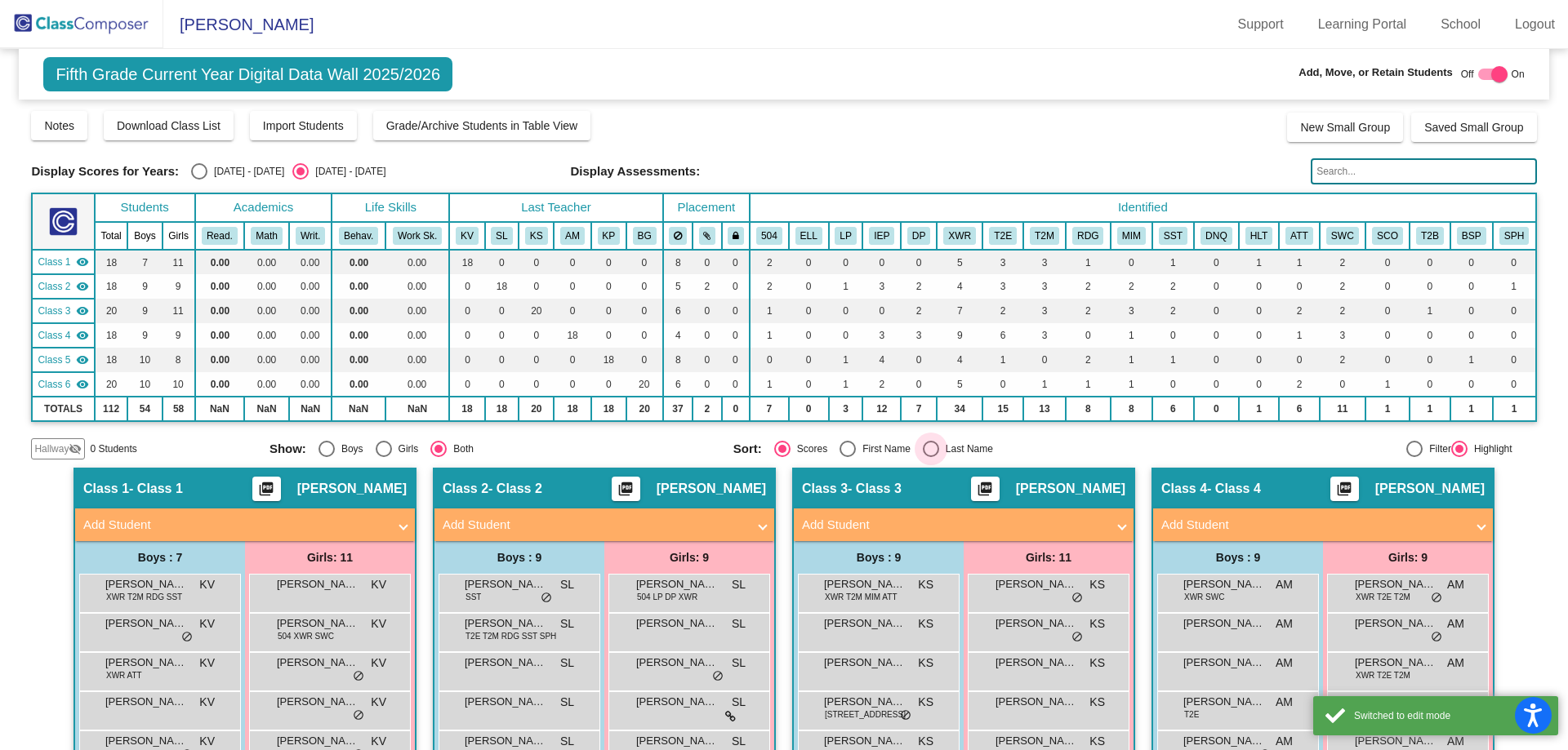
click at [925, 447] on div "Select an option" at bounding box center [931, 449] width 16 height 16
click at [930, 457] on input "Last Name" at bounding box center [930, 457] width 1 height 1
radio input "true"
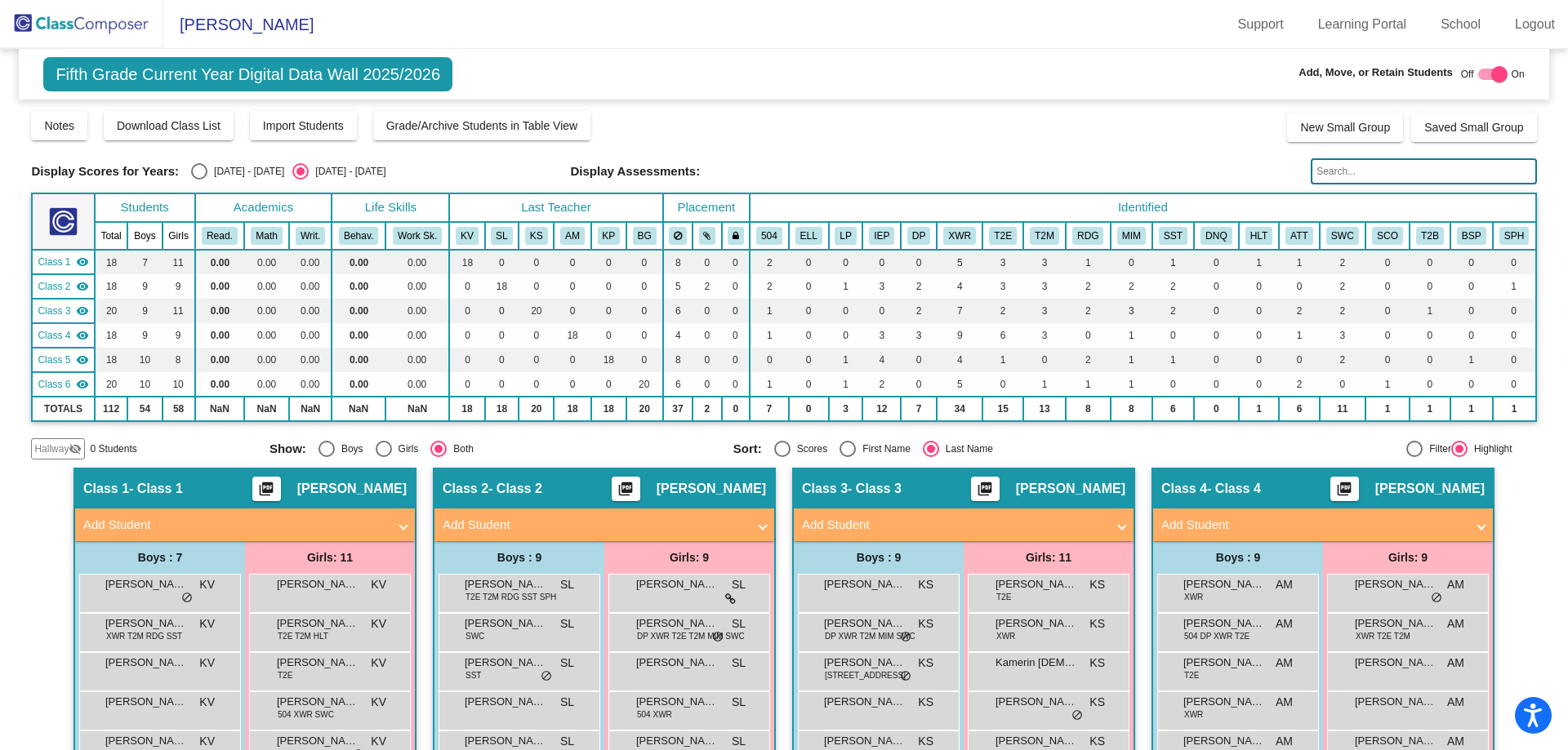
click at [105, 26] on img at bounding box center [82, 24] width 164 height 48
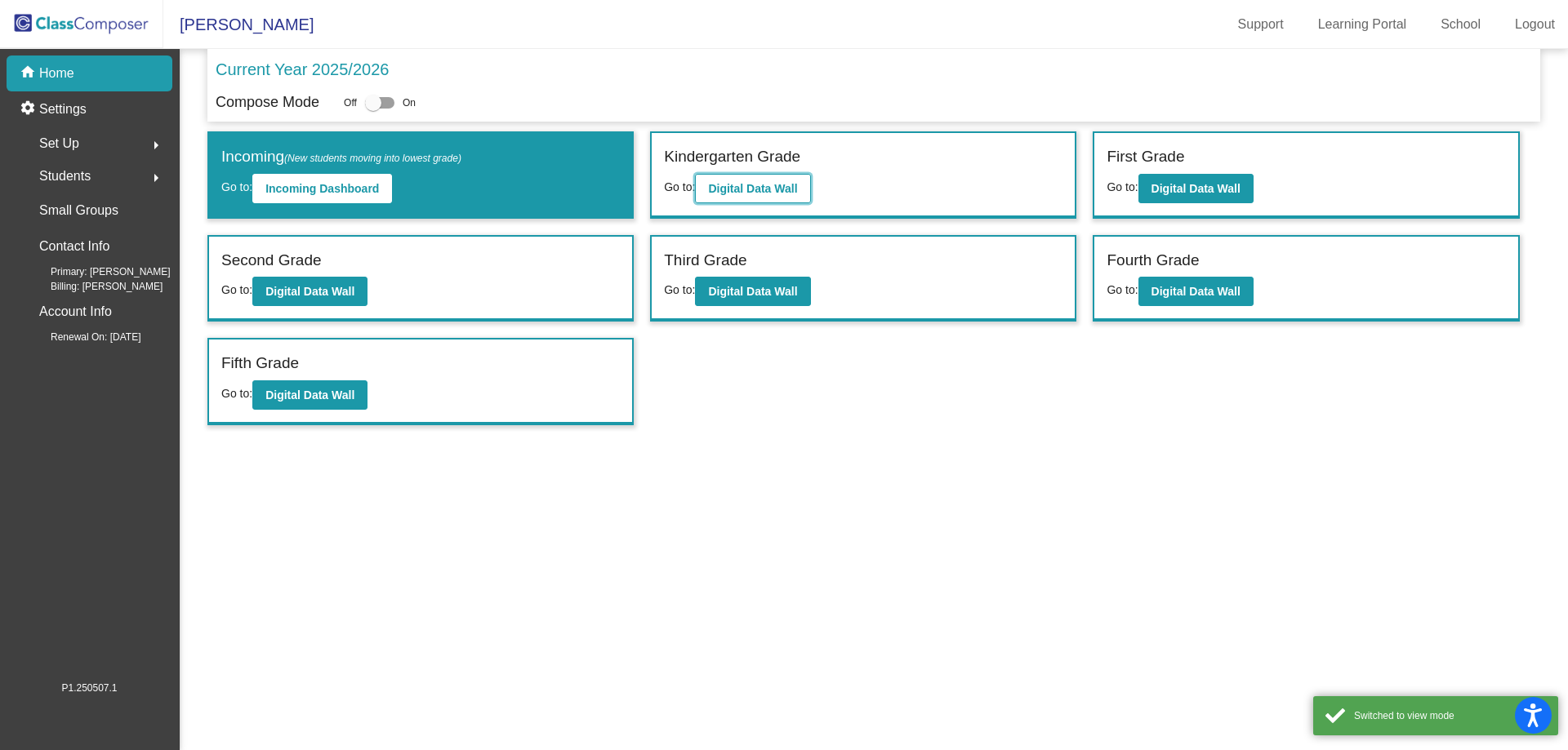
click at [755, 190] on b "Digital Data Wall" at bounding box center [752, 188] width 89 height 13
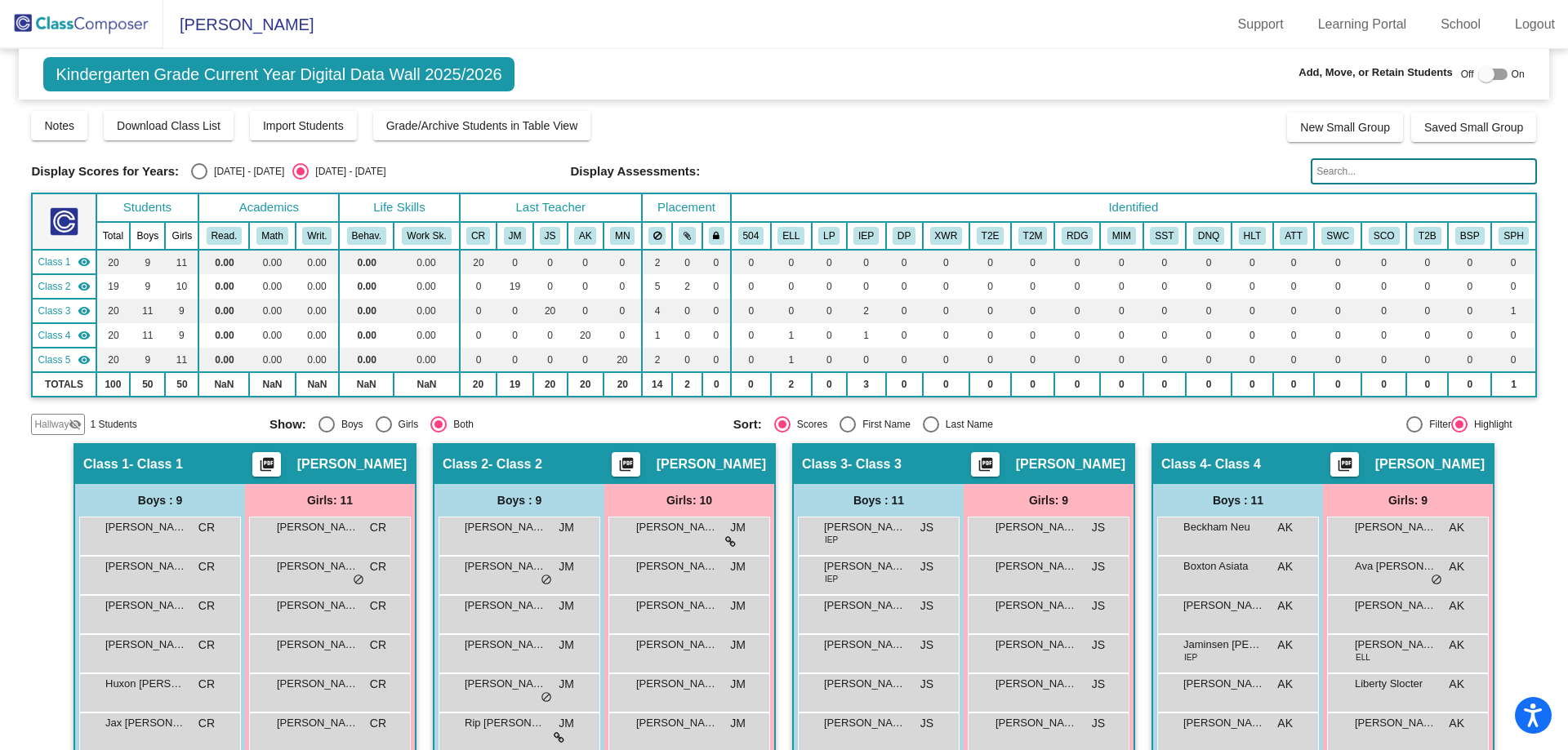
click at [49, 418] on span "Hallway" at bounding box center [51, 424] width 35 height 14
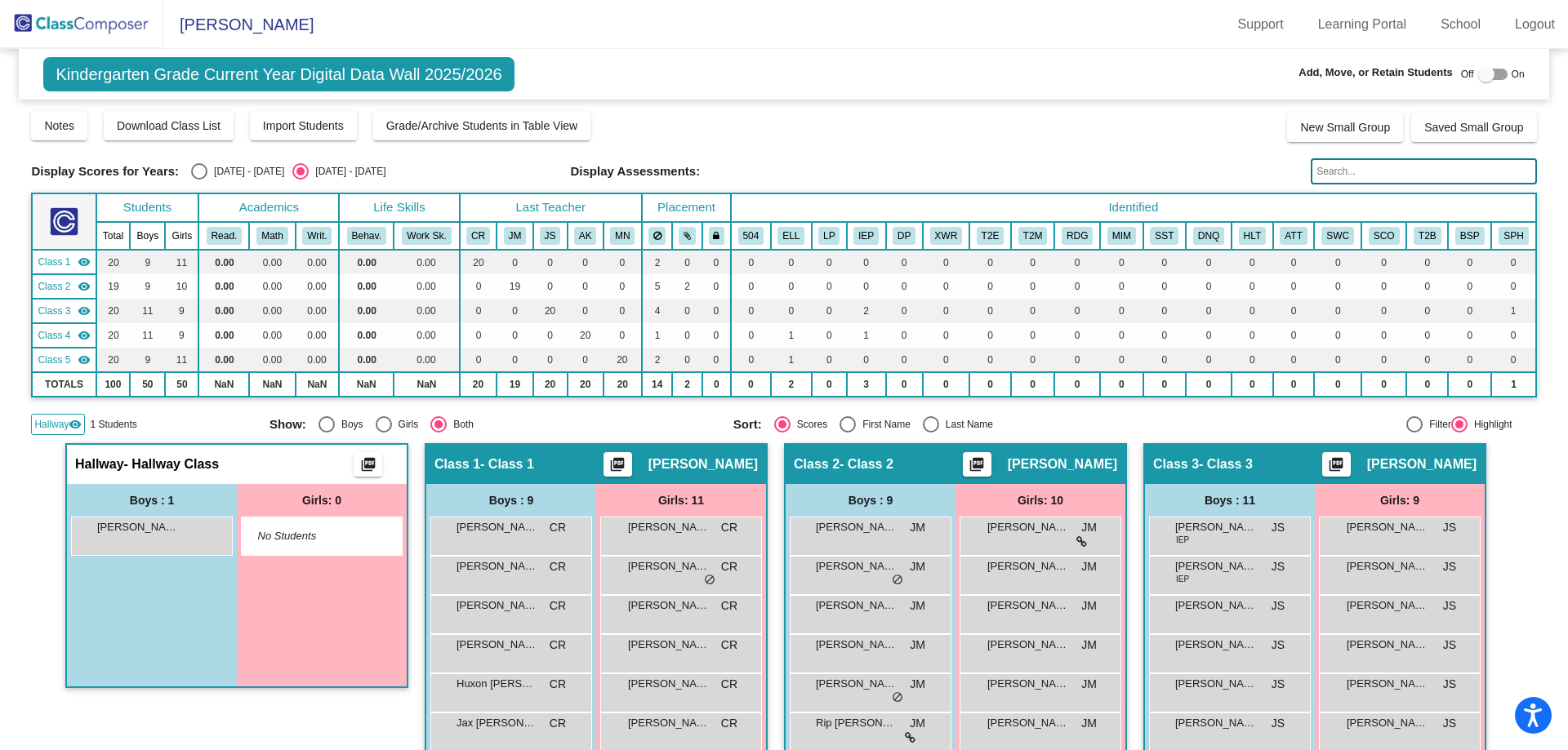
click at [89, 26] on img at bounding box center [82, 24] width 164 height 48
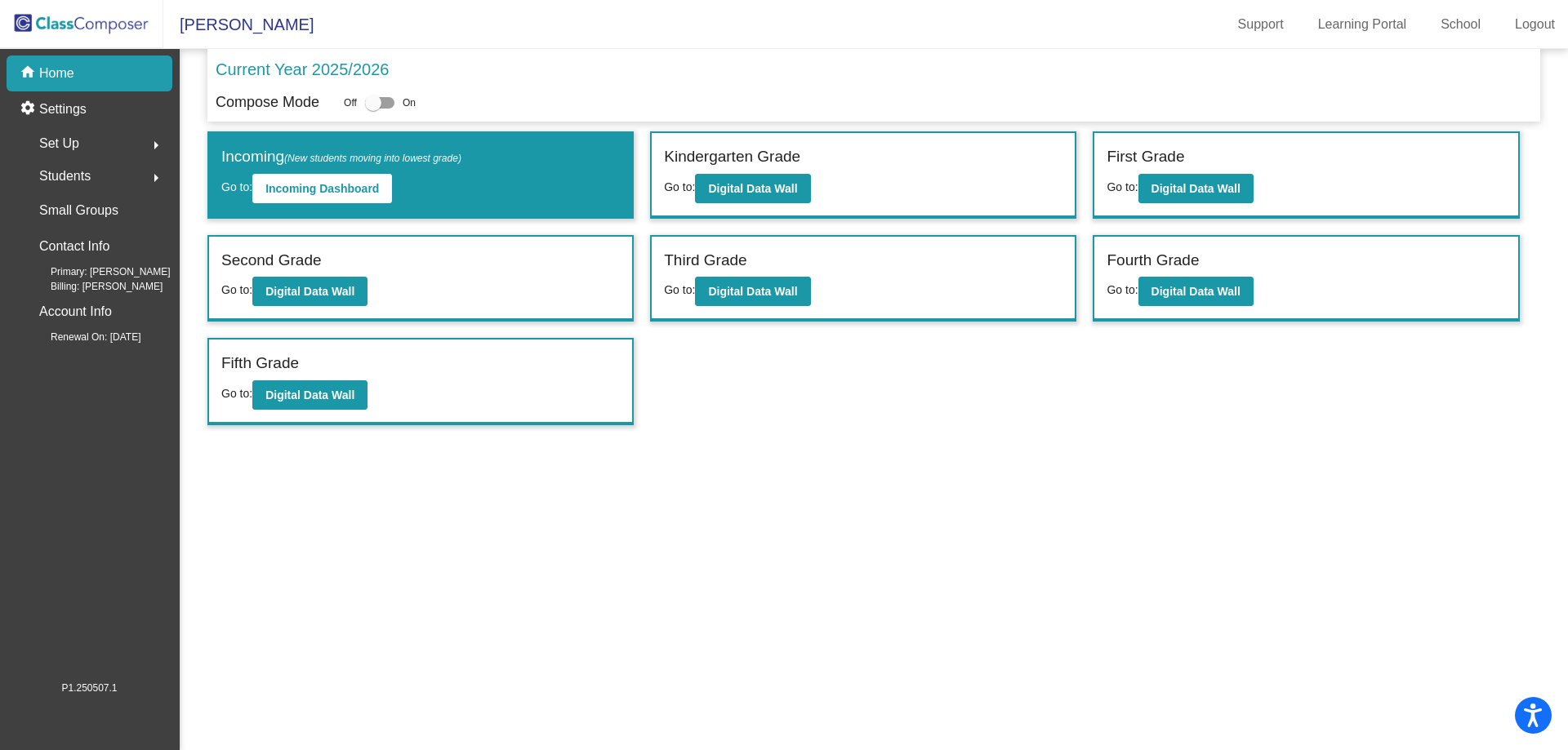
click at [89, 26] on img at bounding box center [82, 24] width 164 height 48
click at [87, 24] on img at bounding box center [82, 24] width 164 height 48
click at [1534, 22] on link "Logout" at bounding box center [1535, 24] width 66 height 26
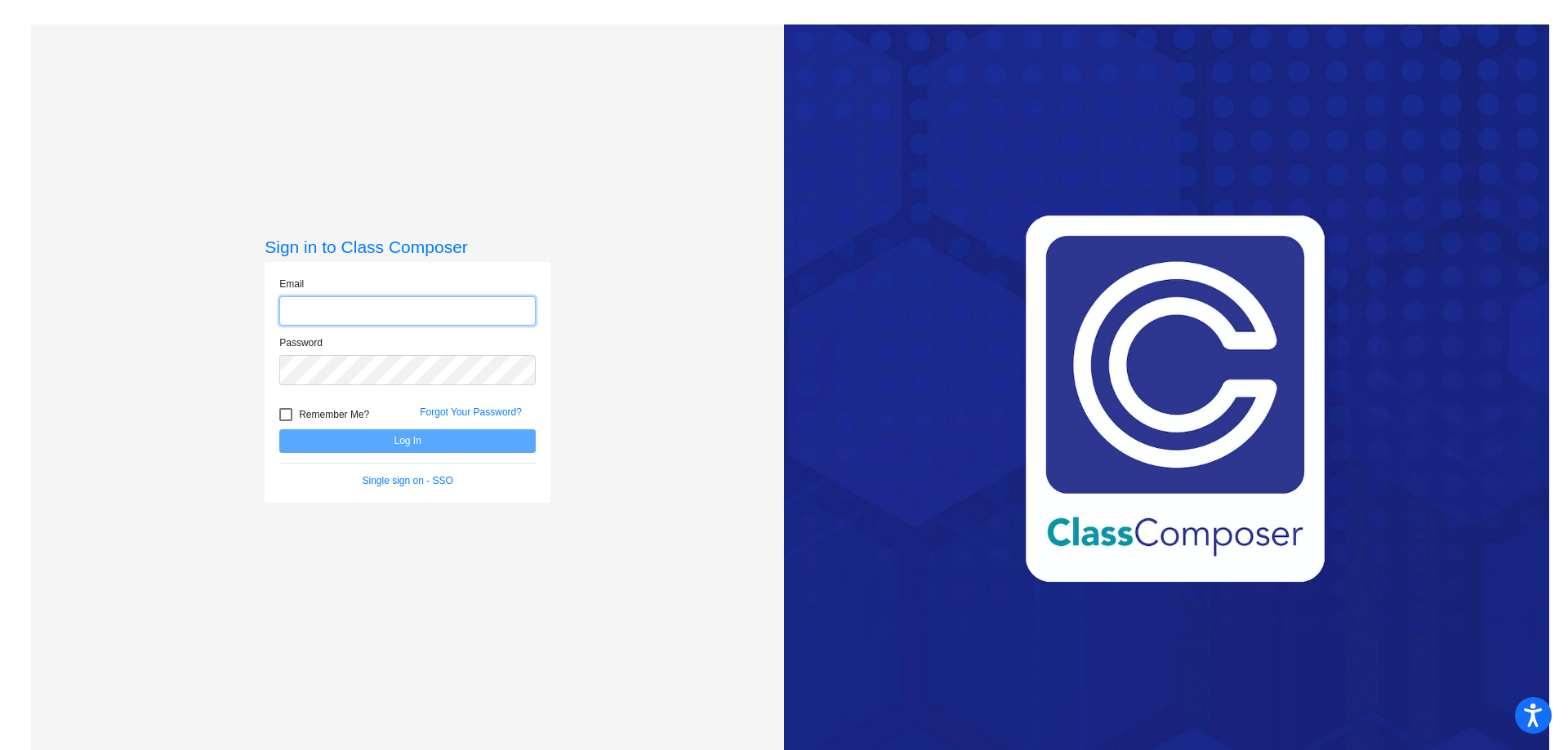
click at [369, 306] on input "email" at bounding box center [408, 311] width 257 height 30
type input "[EMAIL_ADDRESS][DOMAIN_NAME]"
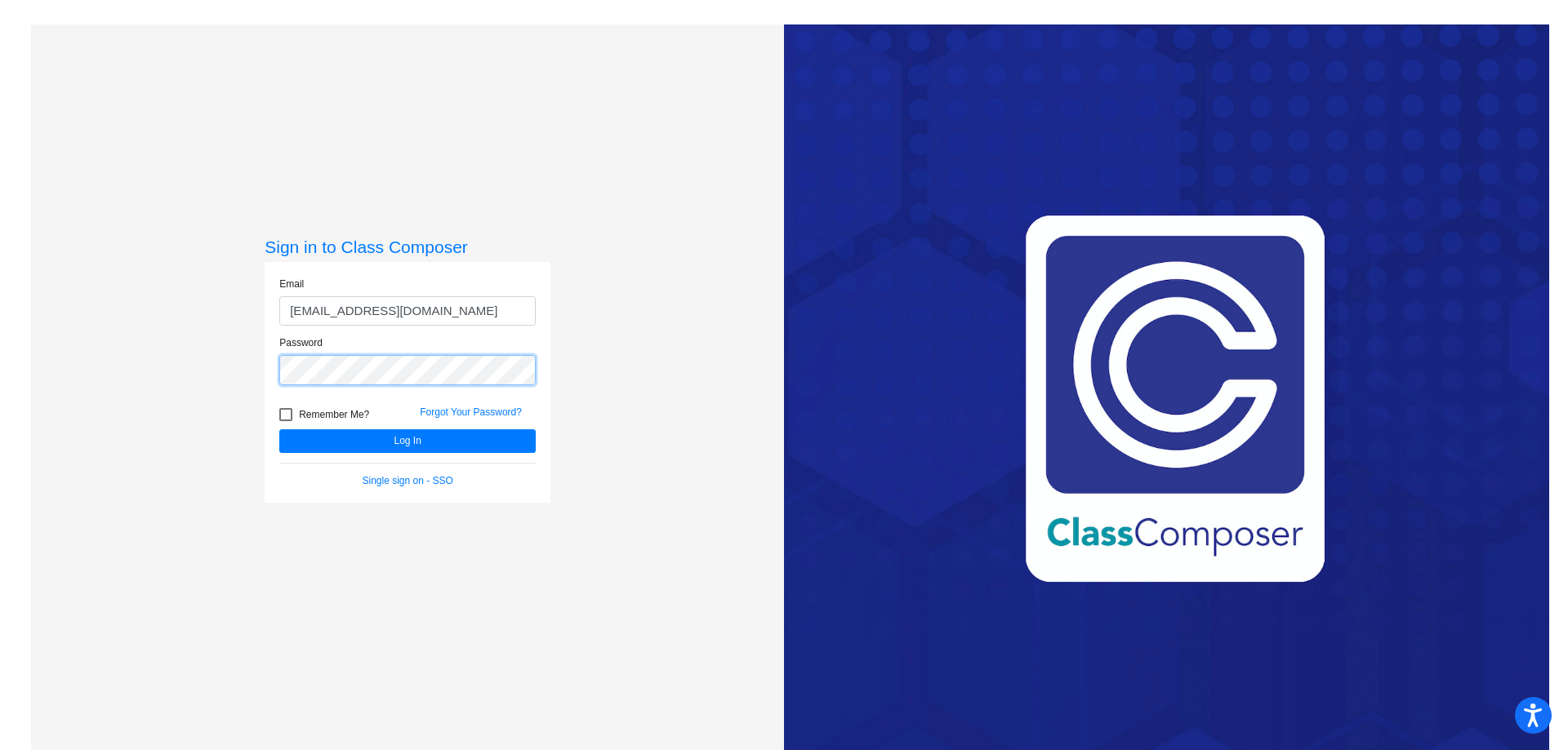
click at [279, 429] on button "Log In" at bounding box center [408, 441] width 257 height 24
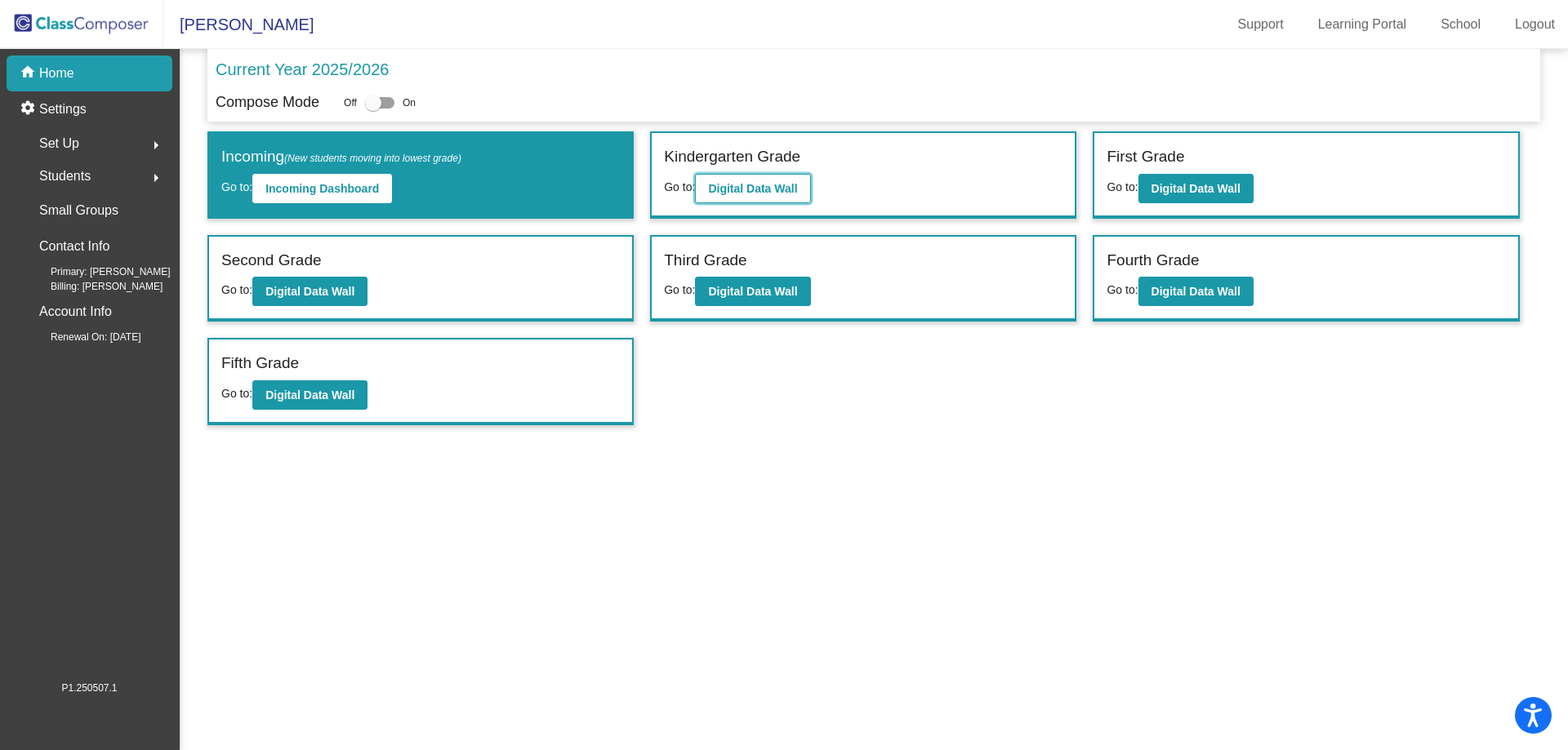
click at [732, 185] on b "Digital Data Wall" at bounding box center [752, 188] width 89 height 13
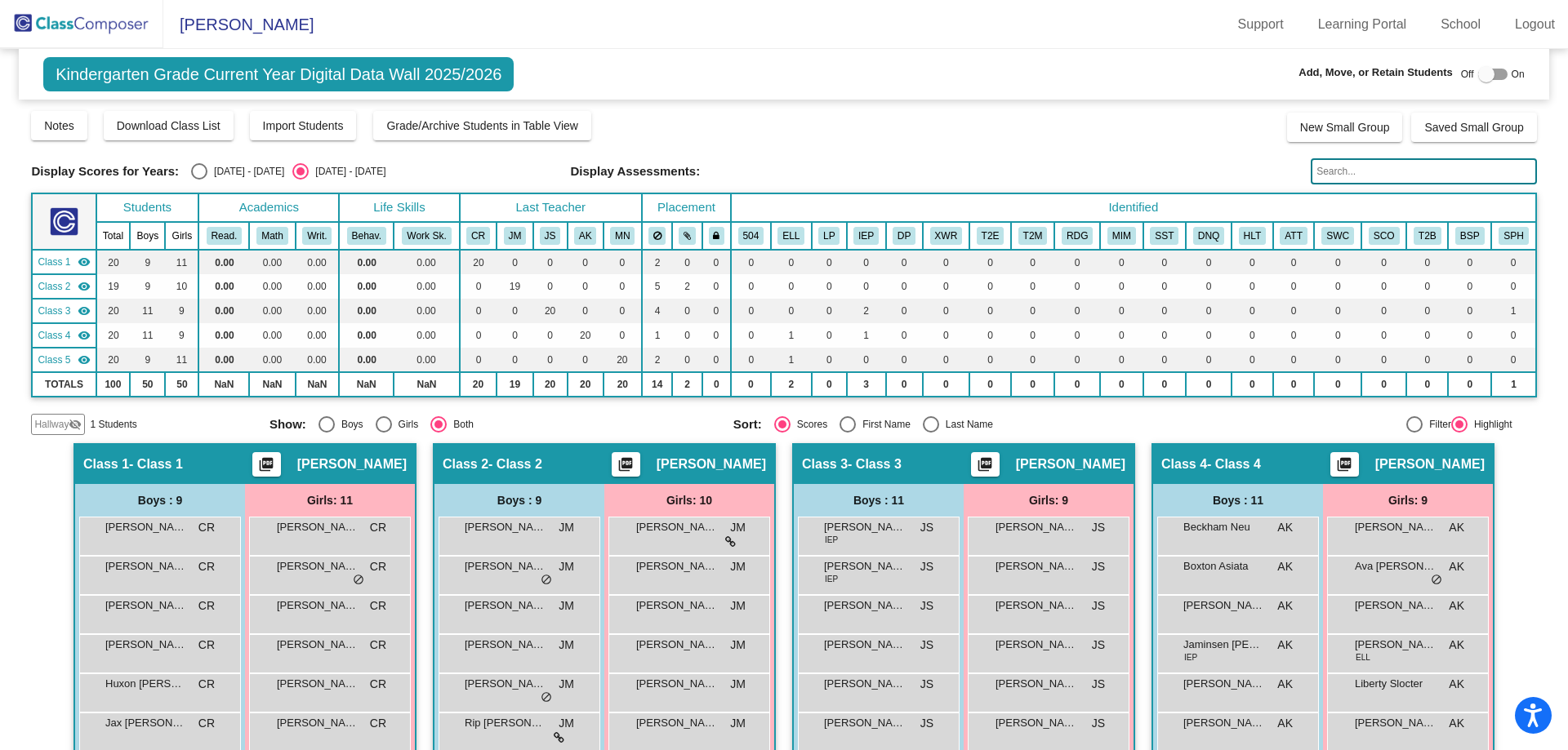
click at [1479, 73] on div at bounding box center [1486, 73] width 16 height 16
checkbox input "true"
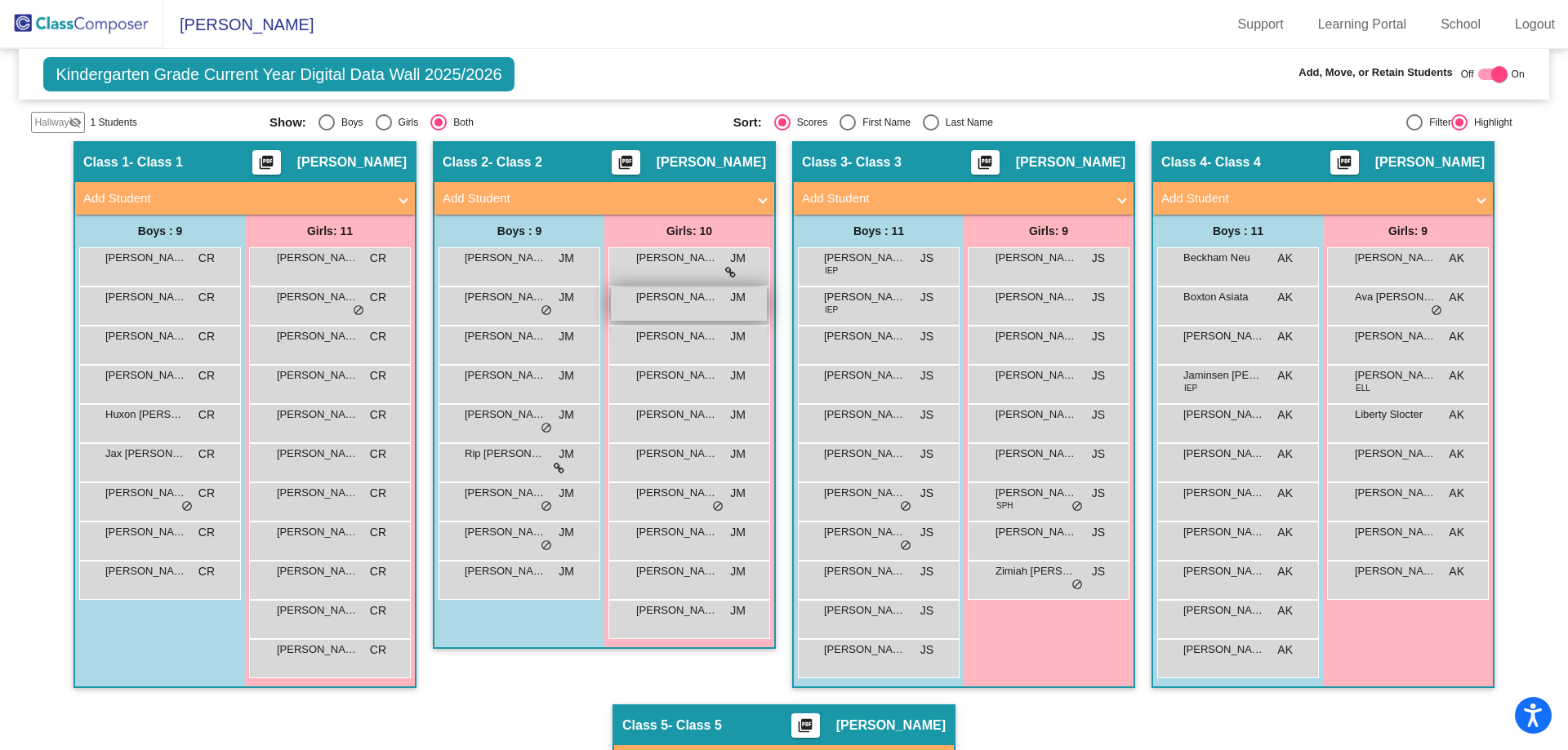
scroll to position [82, 0]
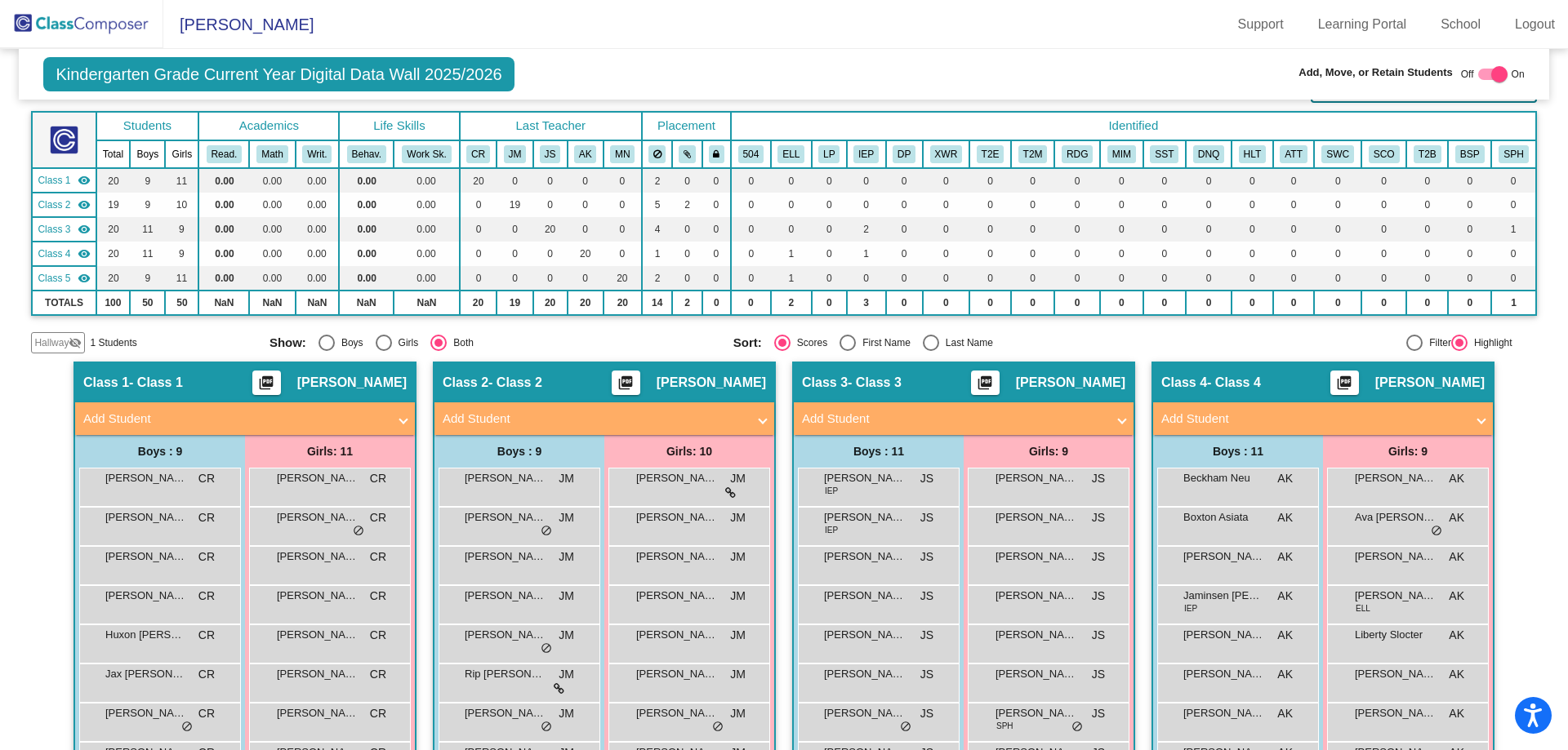
click at [57, 341] on span "Hallway" at bounding box center [51, 343] width 35 height 14
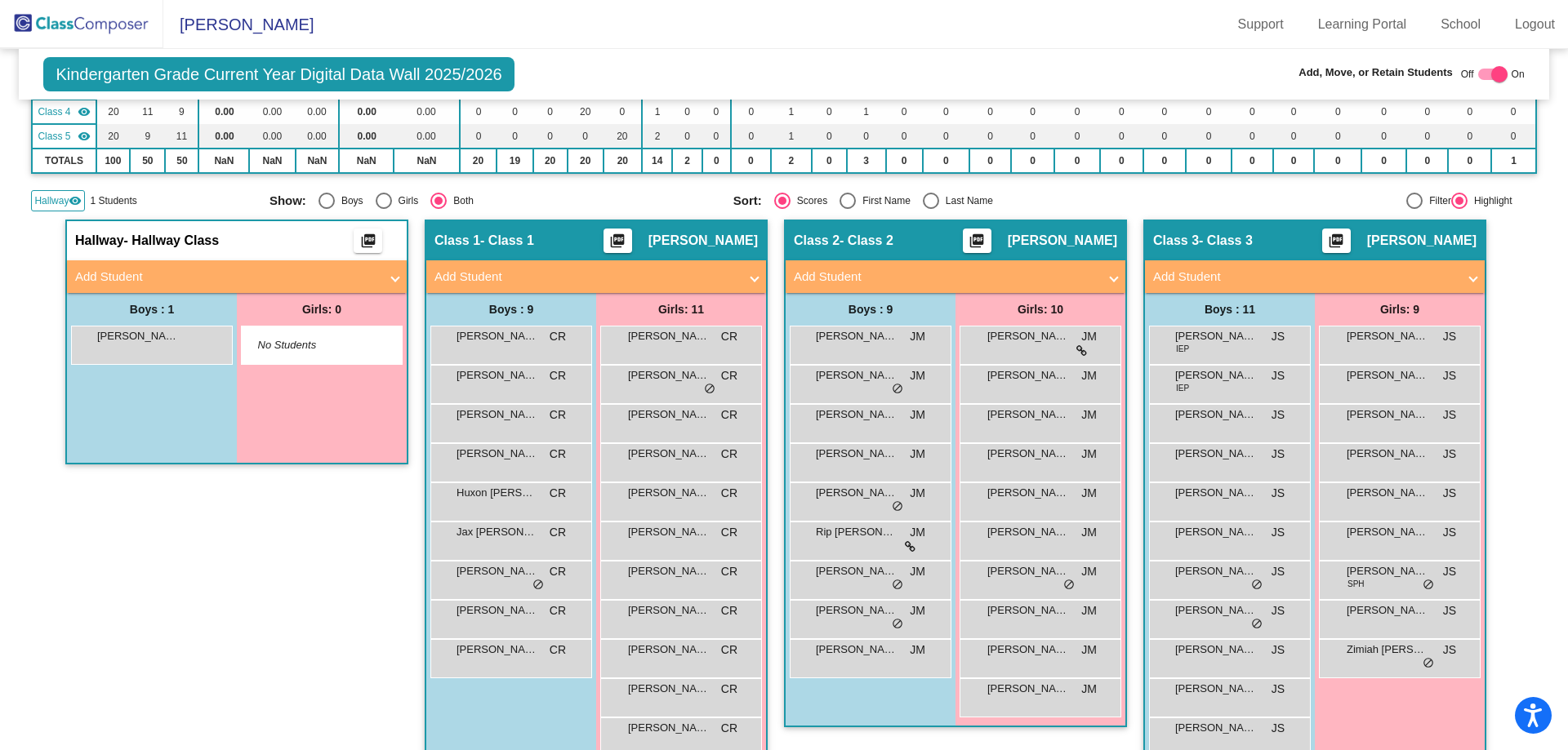
scroll to position [245, 0]
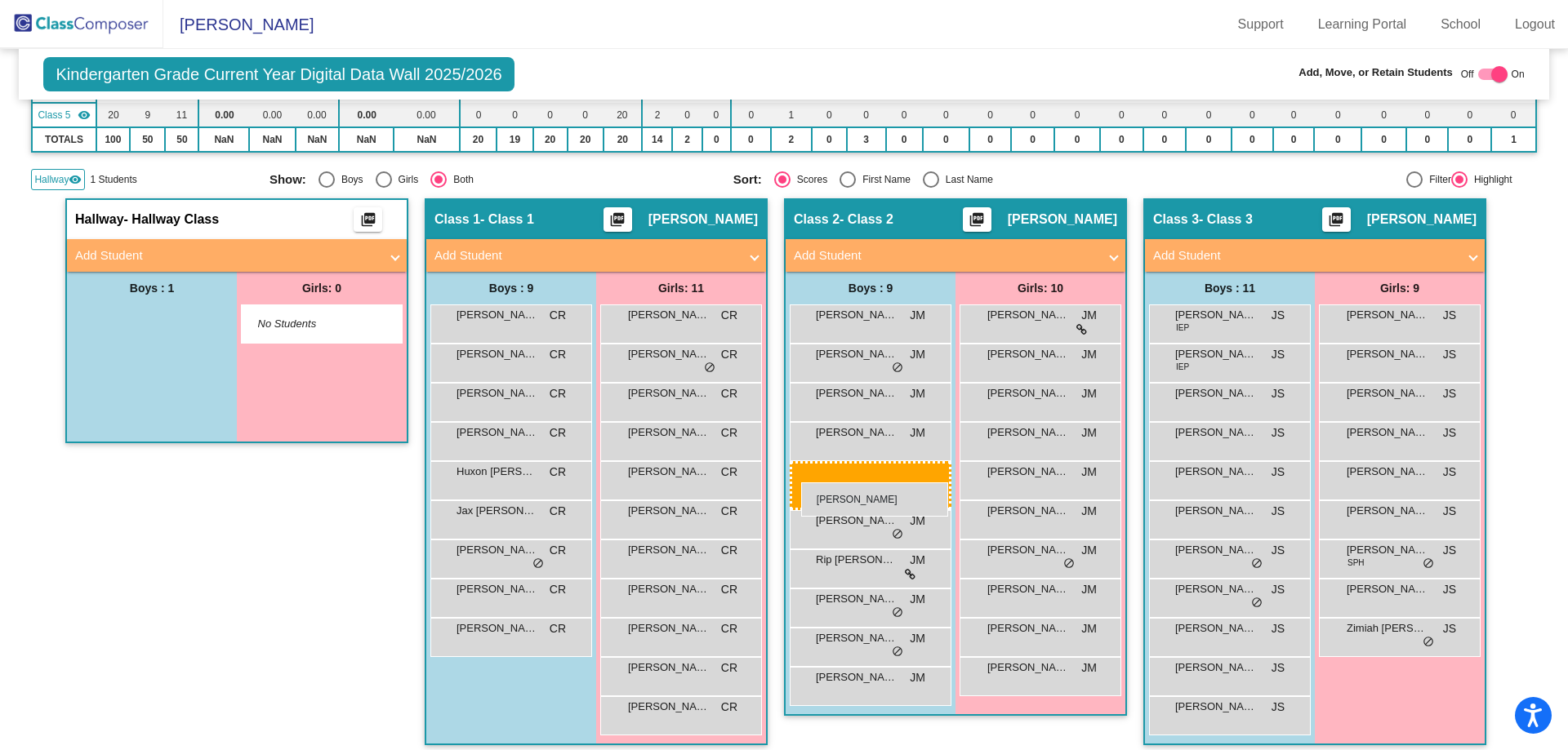
drag, startPoint x: 143, startPoint y: 317, endPoint x: 801, endPoint y: 483, distance: 678.6
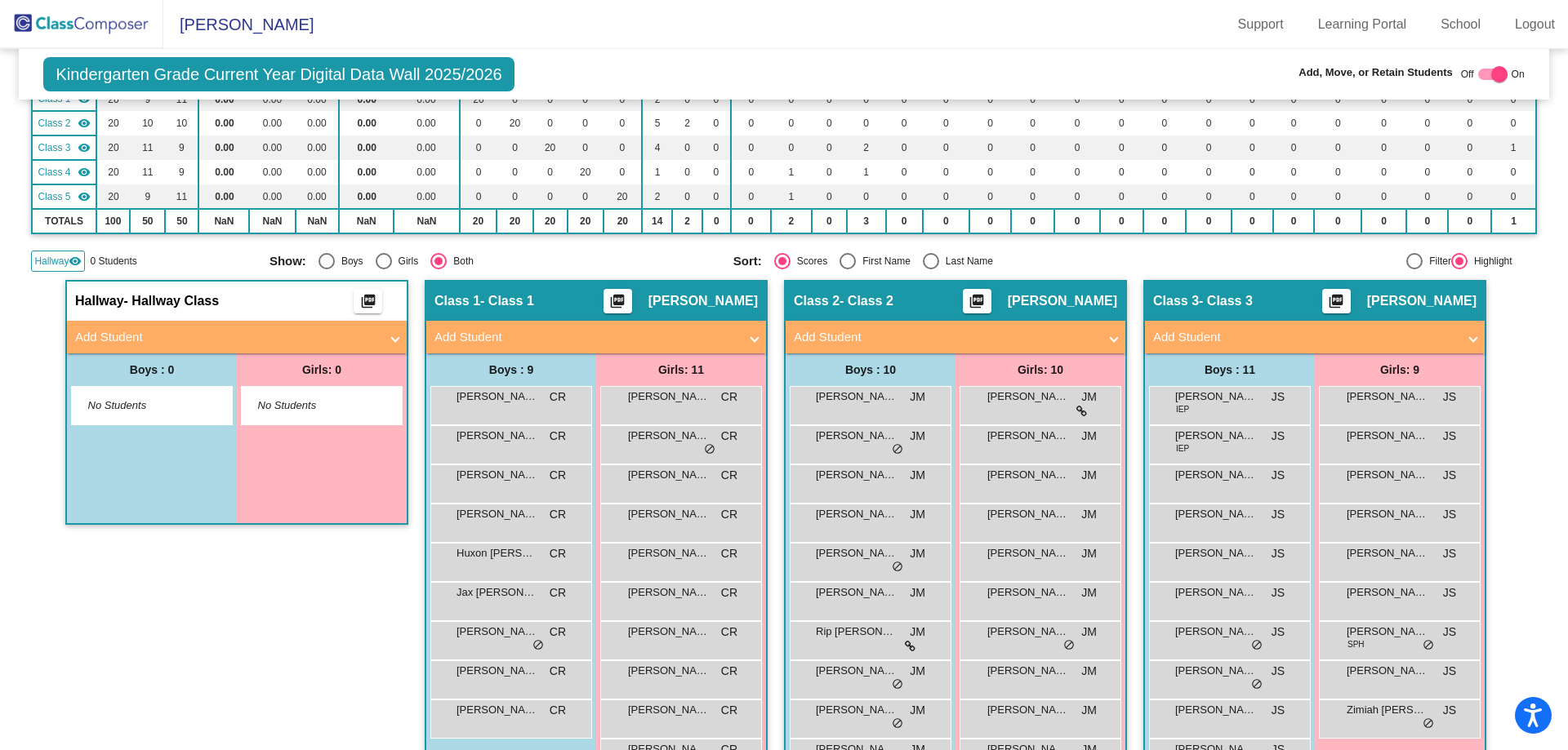
scroll to position [0, 0]
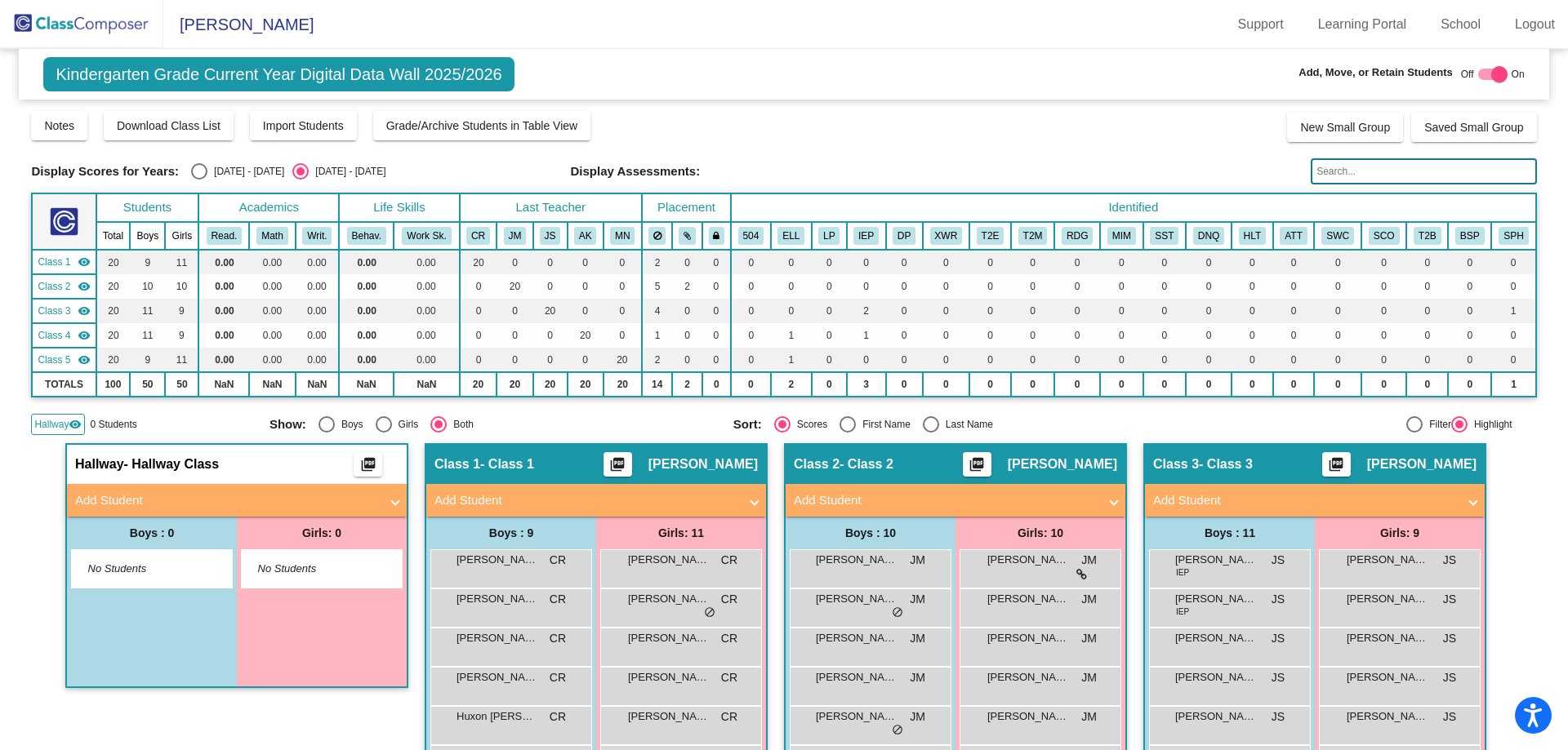
click at [123, 26] on img at bounding box center [82, 24] width 164 height 48
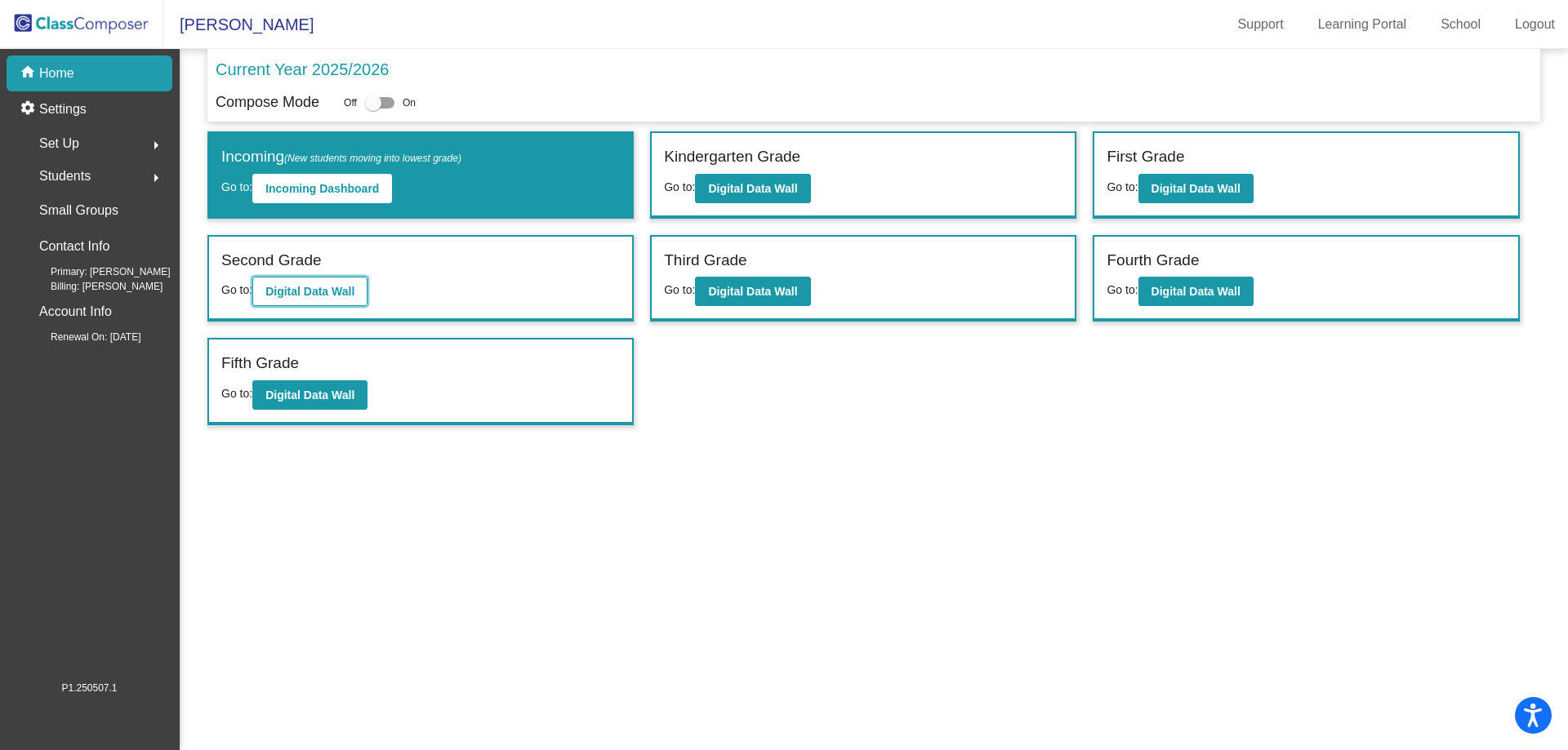
click at [319, 284] on button "Digital Data Wall" at bounding box center [310, 291] width 115 height 30
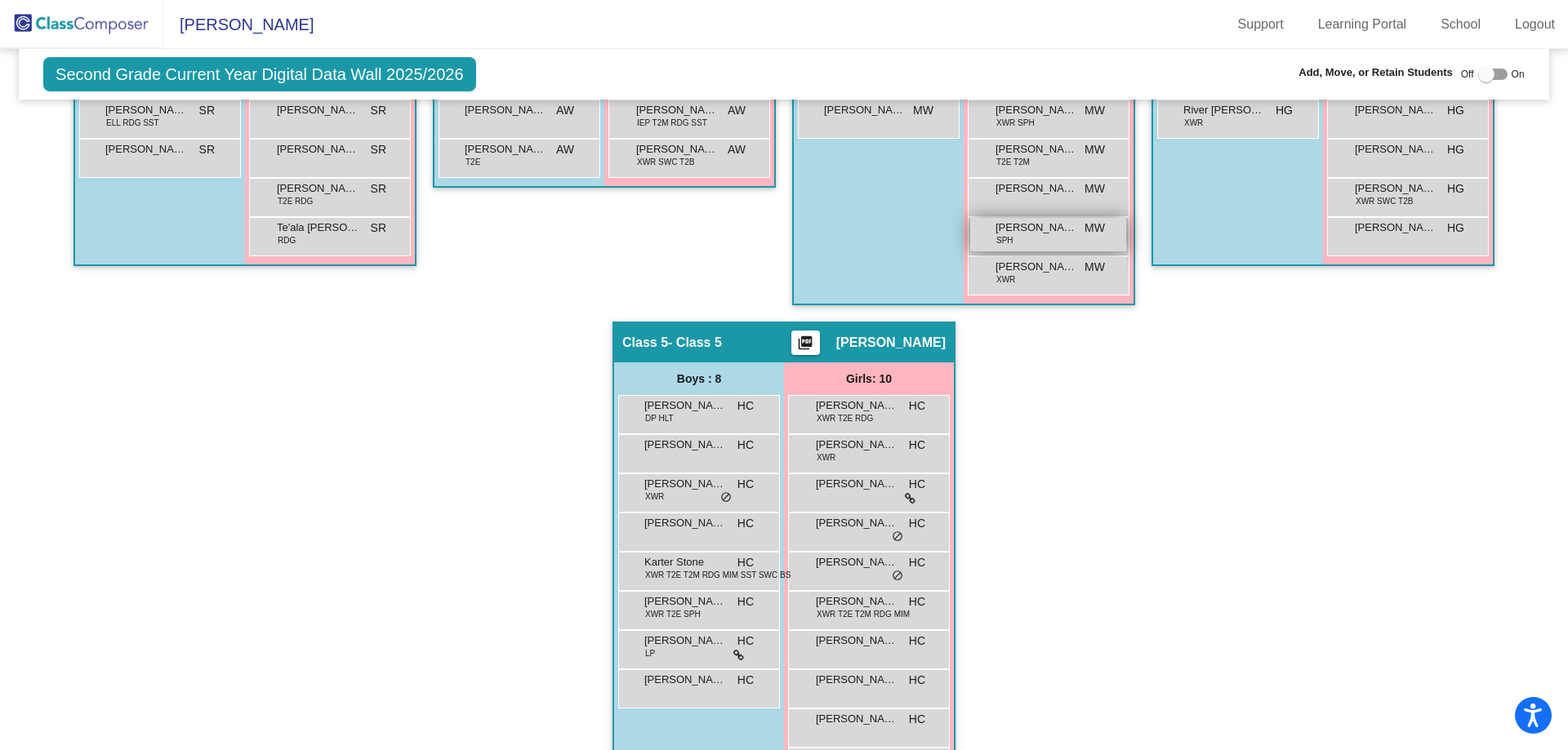
scroll to position [470, 0]
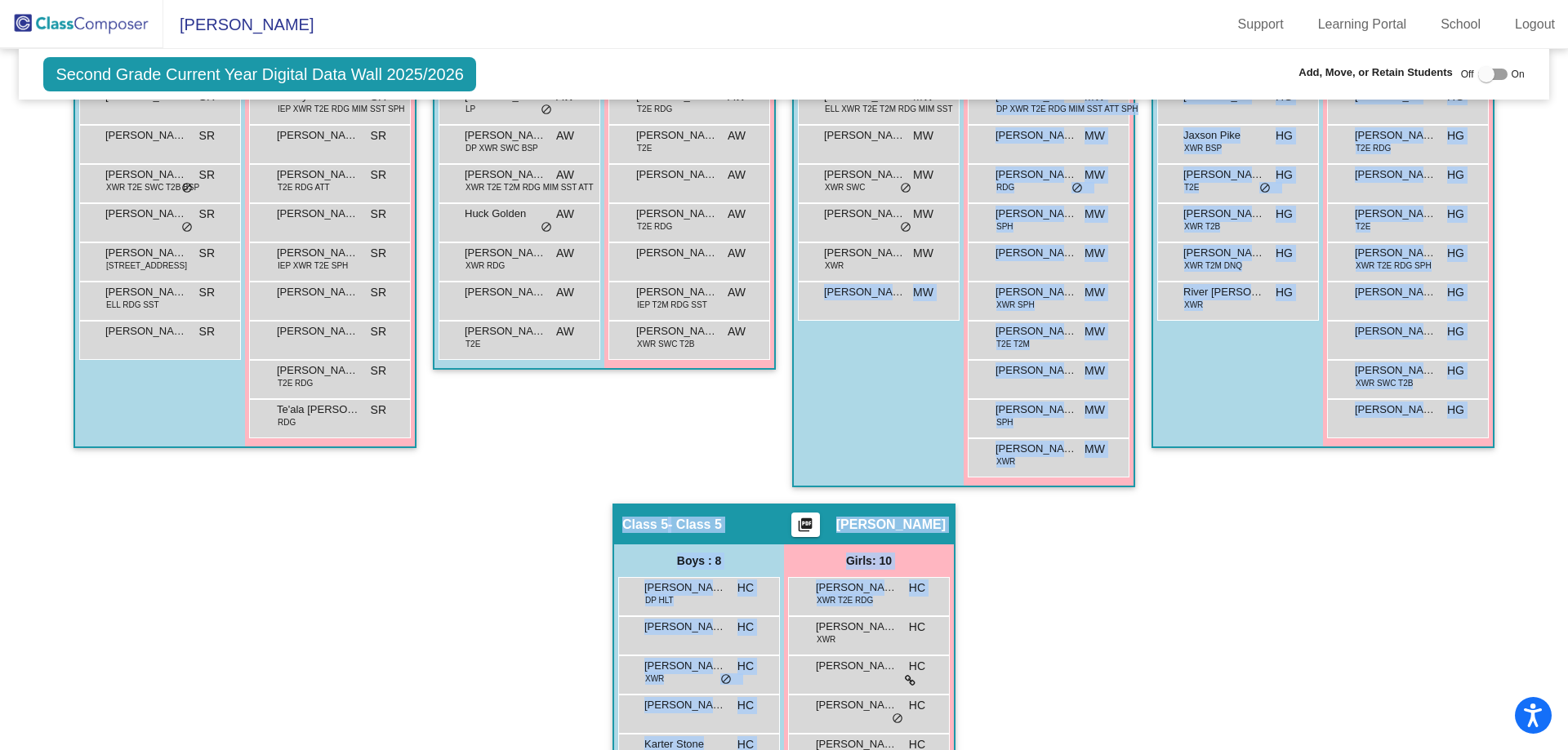
drag, startPoint x: 874, startPoint y: 638, endPoint x: 925, endPoint y: 390, distance: 253.2
click at [925, 390] on div "Hallway - Hallway Class picture_as_pdf Add Student First Name Last Name Student…" at bounding box center [784, 484] width 1506 height 1022
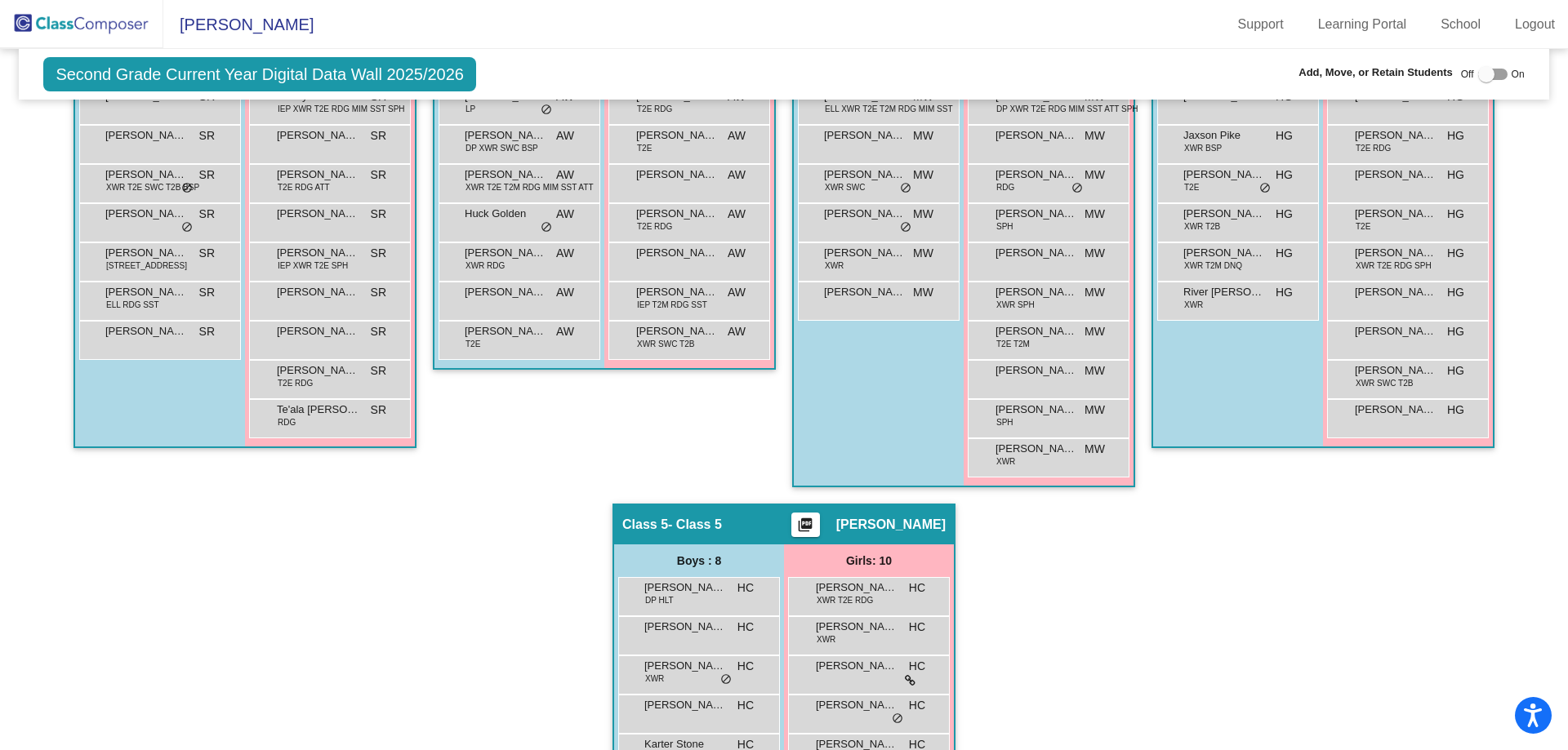
click at [1126, 680] on div "Hallway - Hallway Class picture_as_pdf Add Student First Name Last Name Student…" at bounding box center [784, 484] width 1506 height 1022
click at [1479, 77] on div at bounding box center [1486, 73] width 16 height 16
checkbox input "true"
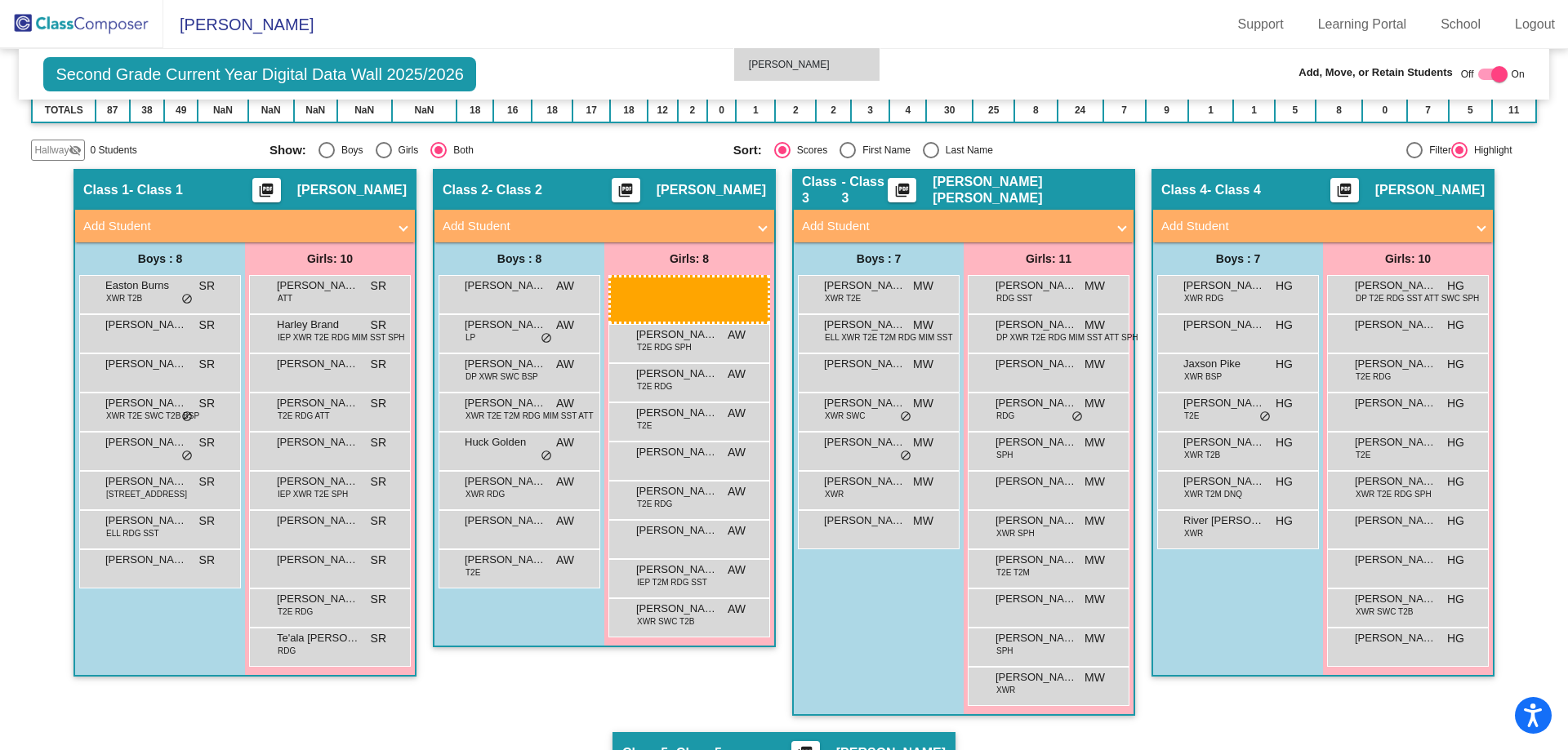
scroll to position [241, 0]
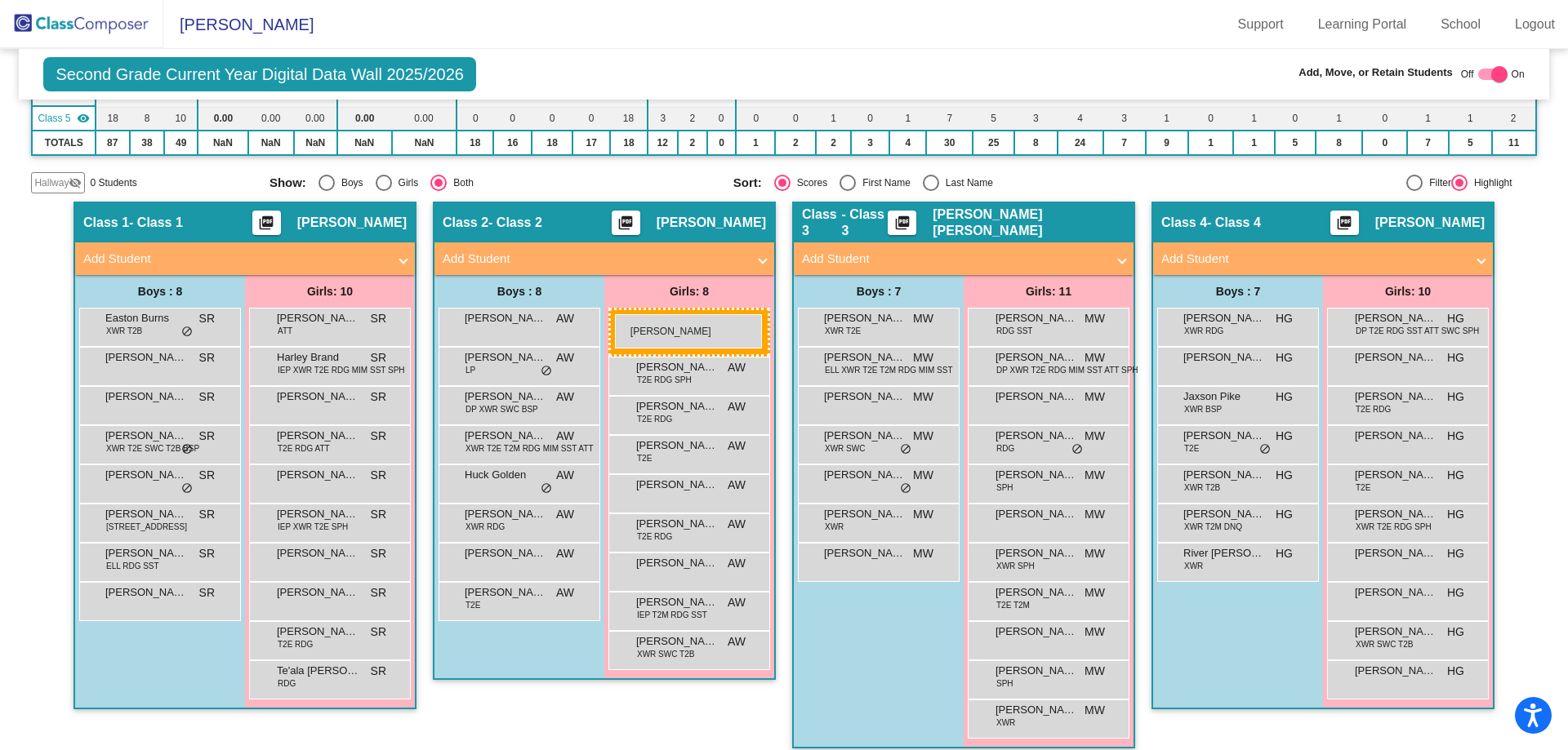
drag, startPoint x: 847, startPoint y: 671, endPoint x: 615, endPoint y: 315, distance: 424.9
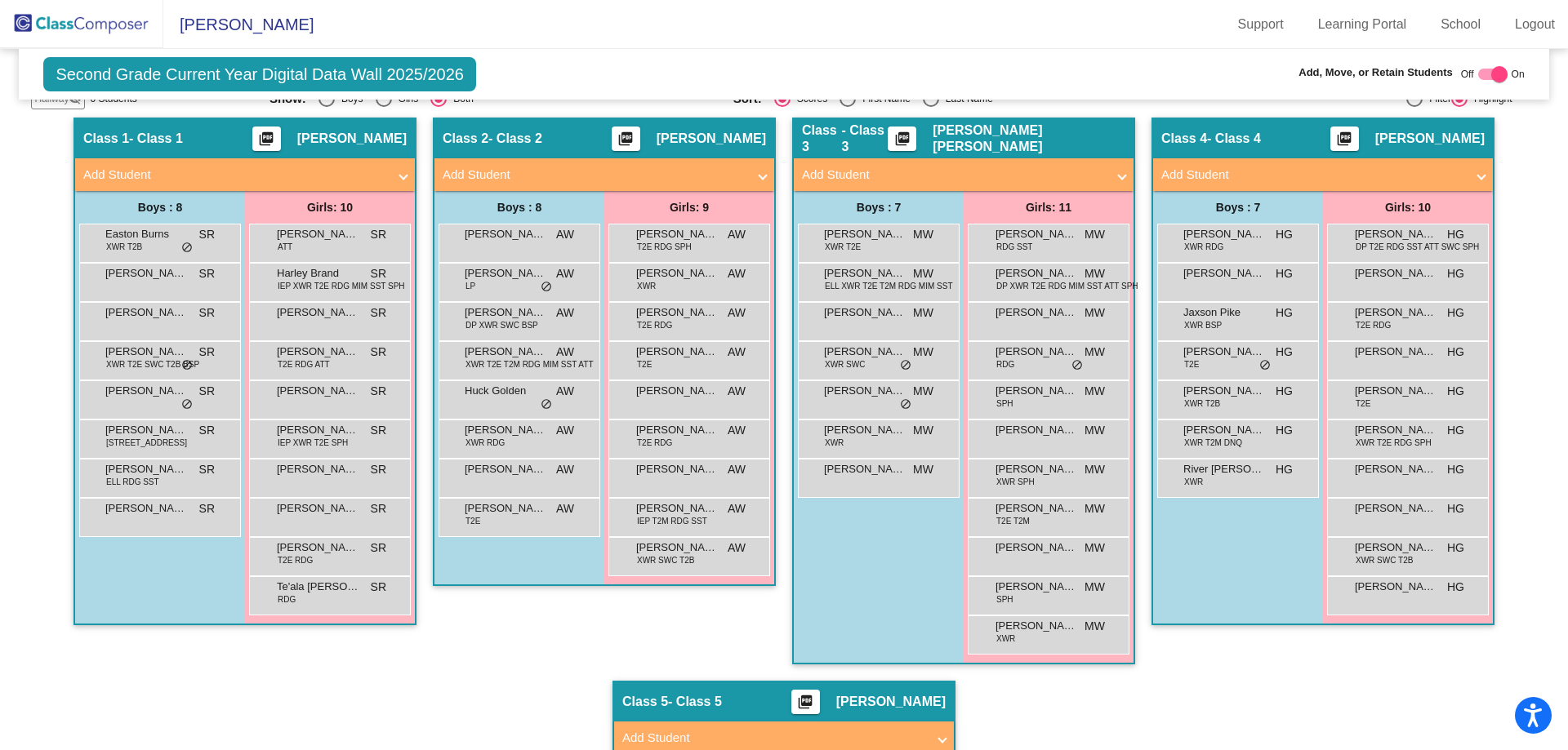
scroll to position [569, 0]
